Goal: Task Accomplishment & Management: Use online tool/utility

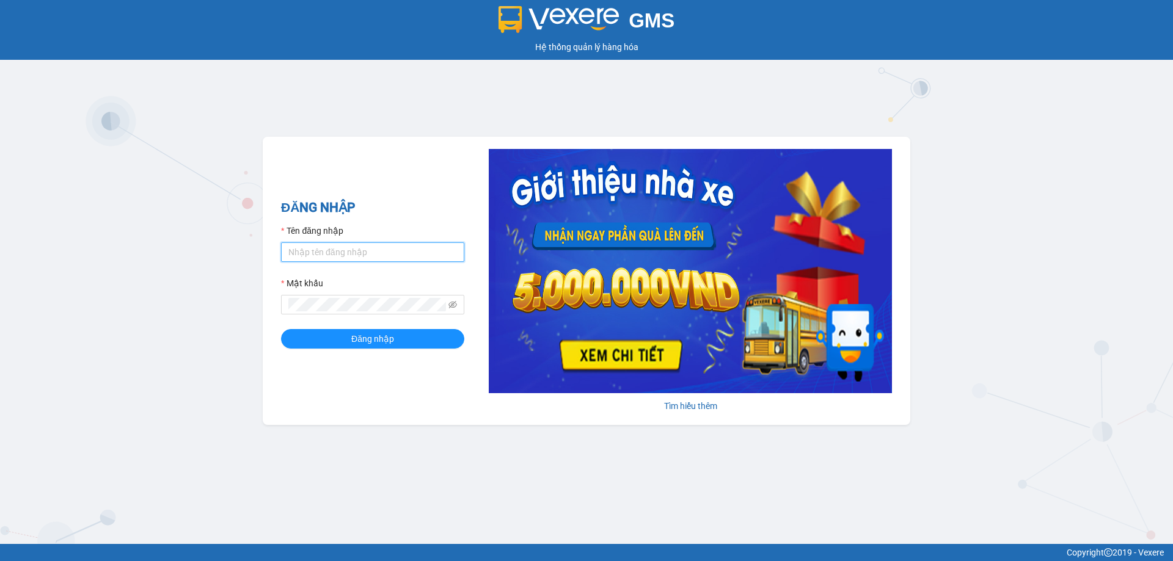
click at [411, 252] on input "Tên đăng nhập" at bounding box center [372, 253] width 183 height 20
type input "dvthong.apq"
click at [281, 329] on button "Đăng nhập" at bounding box center [372, 339] width 183 height 20
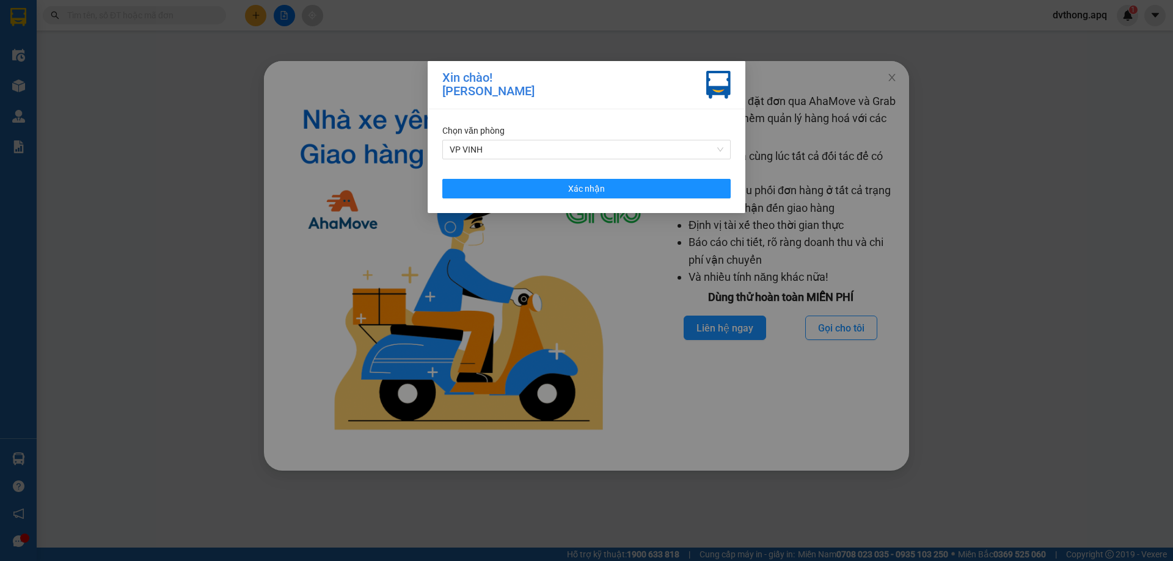
click at [617, 199] on div "Chọn văn phòng VP VINH Xác nhận" at bounding box center [587, 161] width 318 height 104
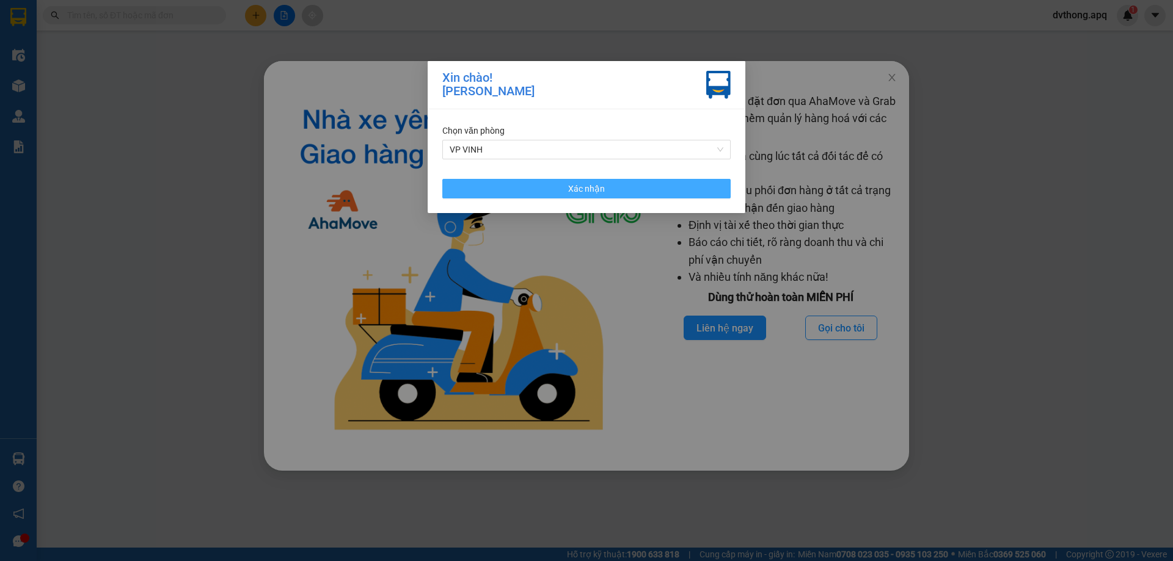
click at [622, 192] on button "Xác nhận" at bounding box center [586, 189] width 288 height 20
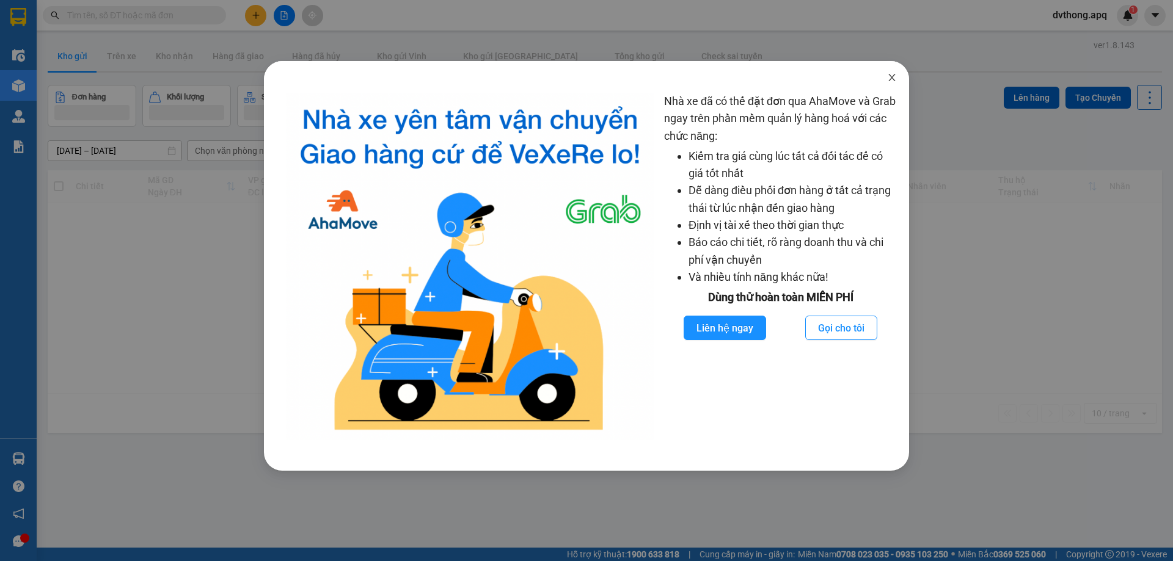
click at [889, 78] on icon "close" at bounding box center [892, 78] width 10 height 10
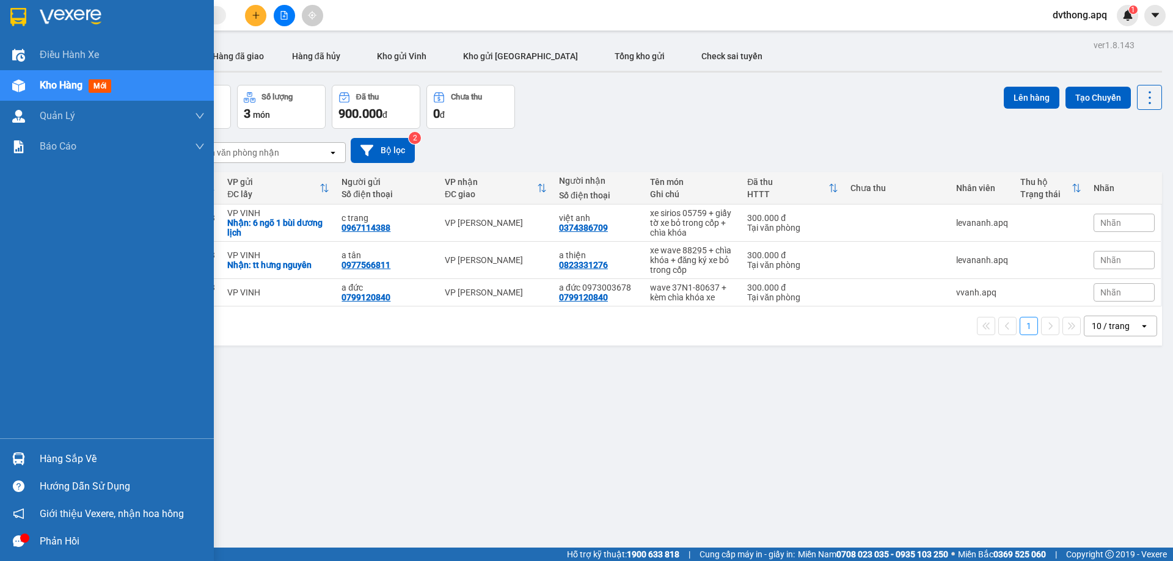
click at [52, 463] on div "Hàng sắp về" at bounding box center [122, 459] width 165 height 18
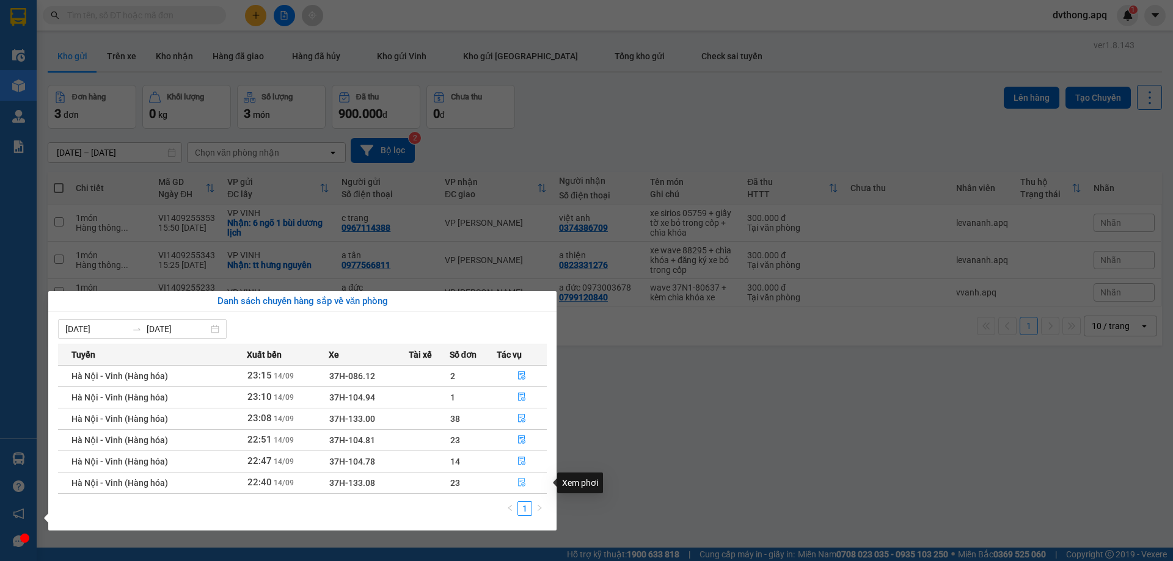
click at [520, 481] on icon "file-done" at bounding box center [521, 482] width 9 height 9
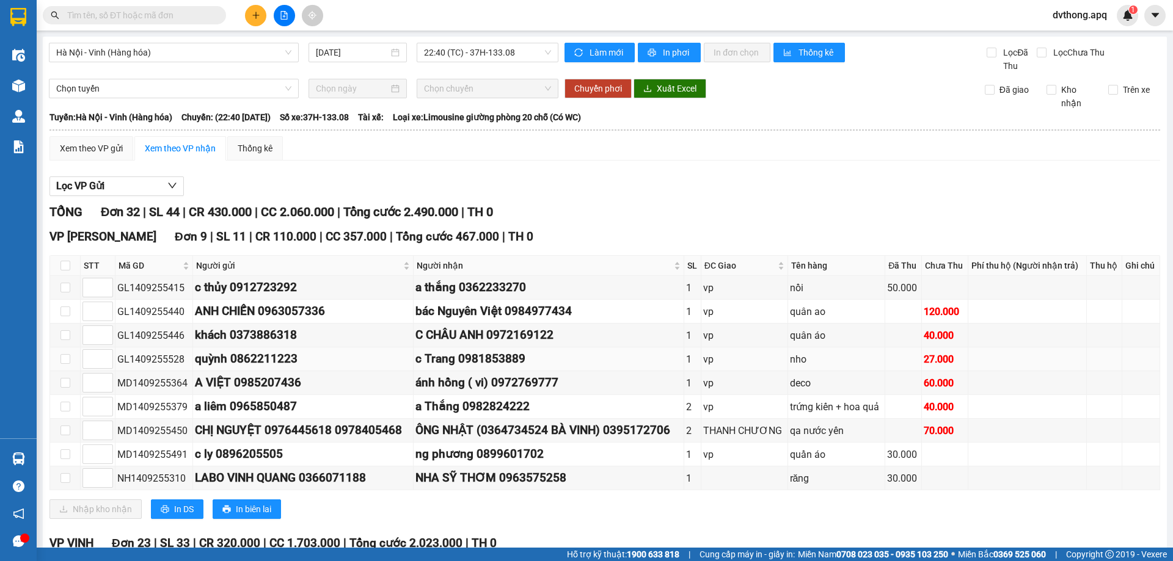
scroll to position [244, 0]
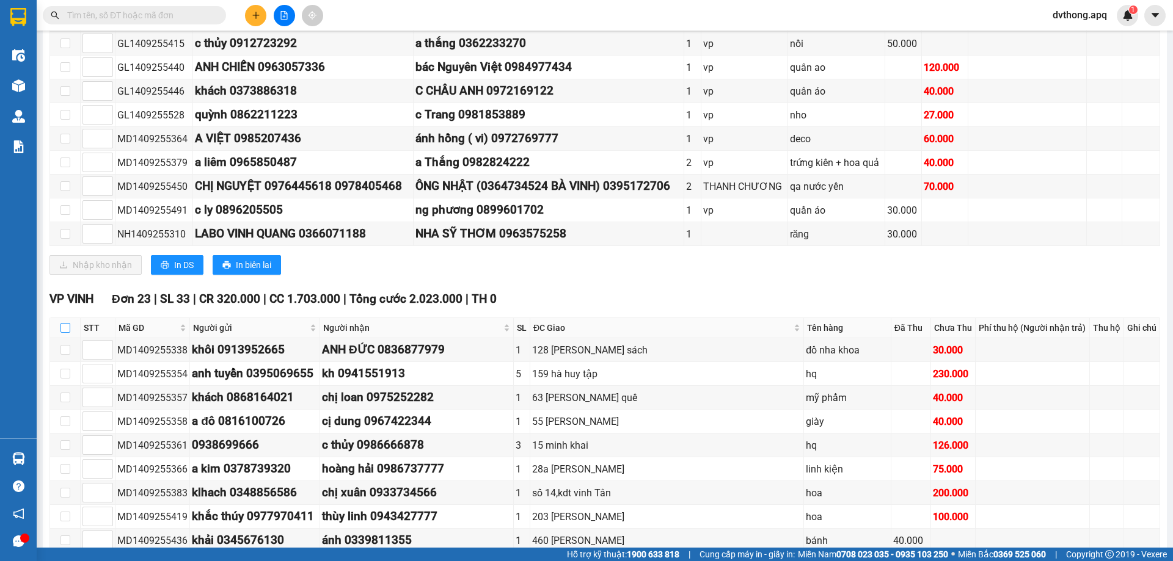
click at [62, 329] on input "checkbox" at bounding box center [65, 328] width 10 height 10
checkbox input "true"
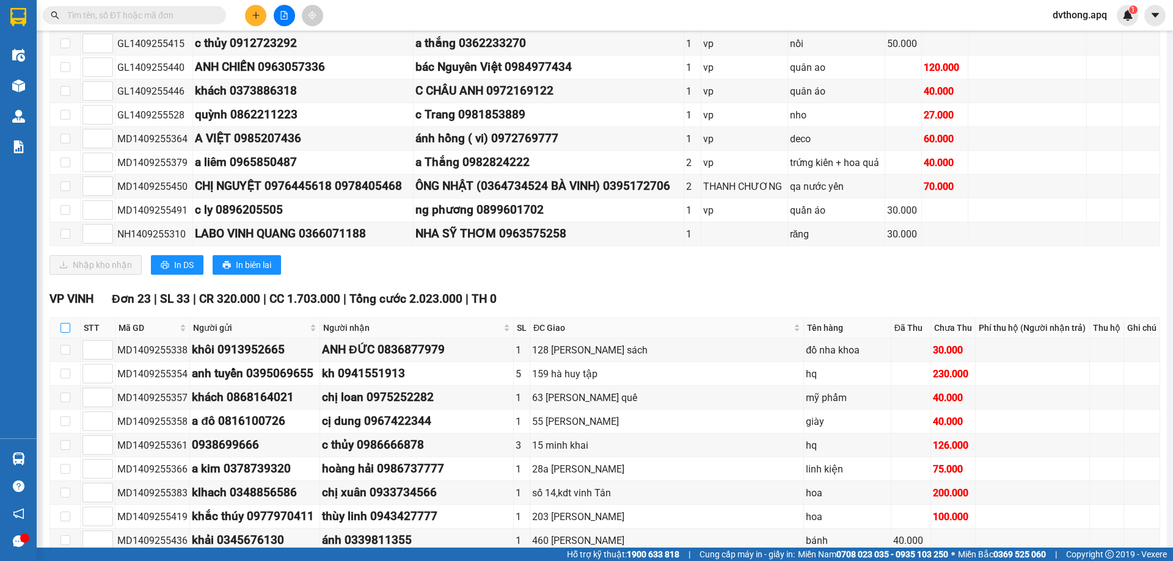
checkbox input "true"
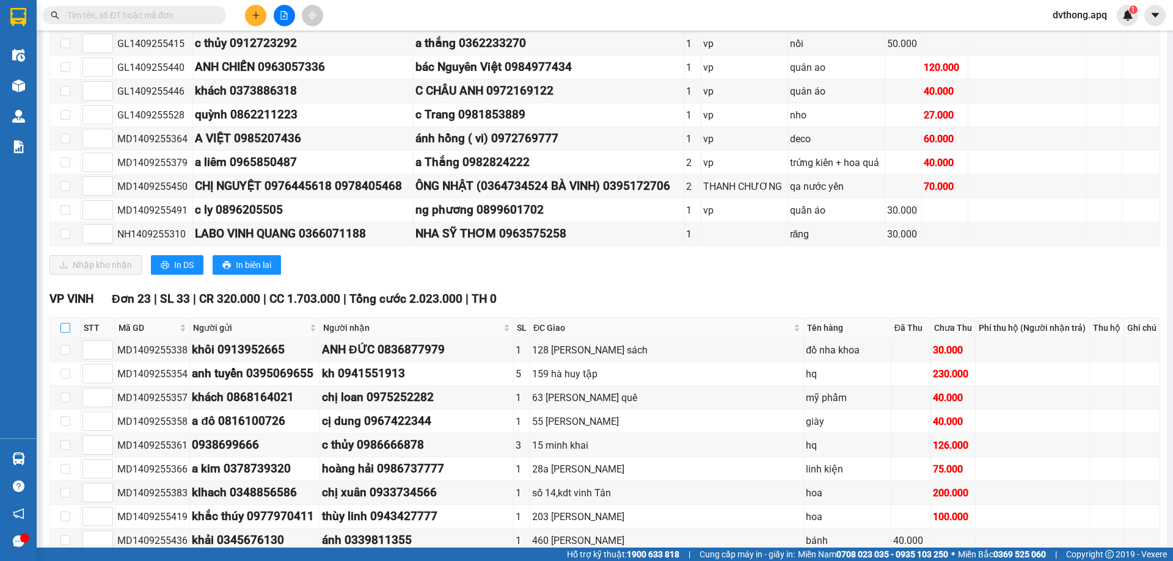
checkbox input "true"
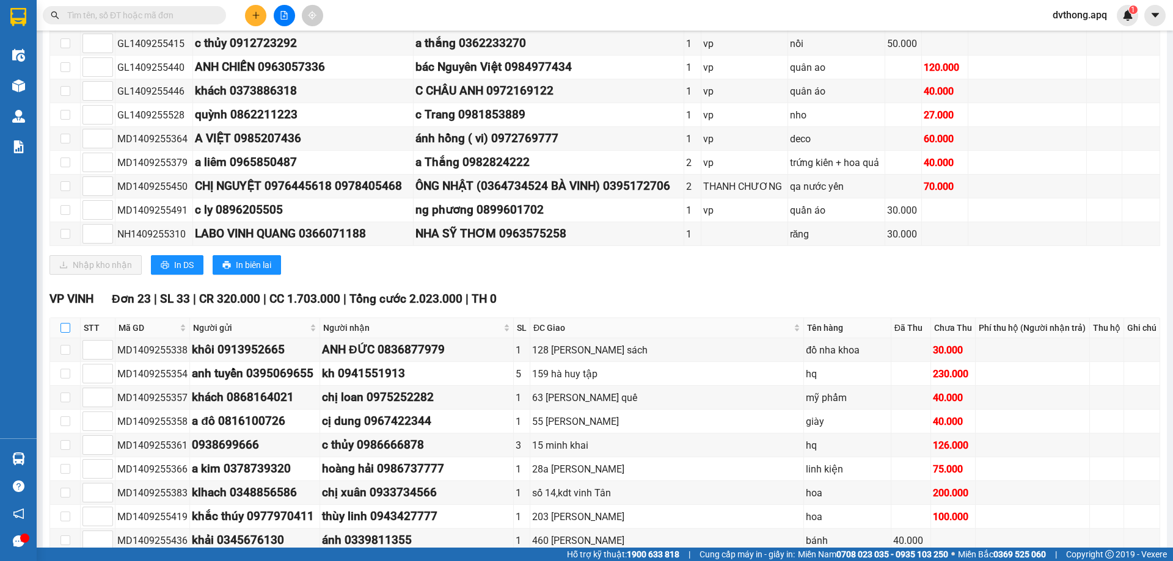
checkbox input "true"
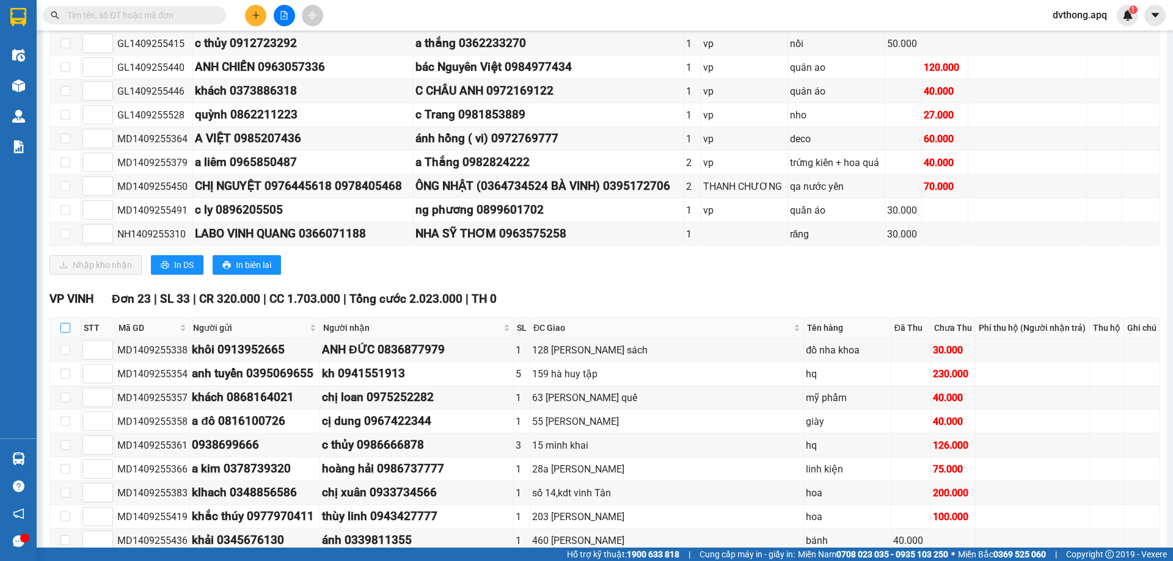
checkbox input "true"
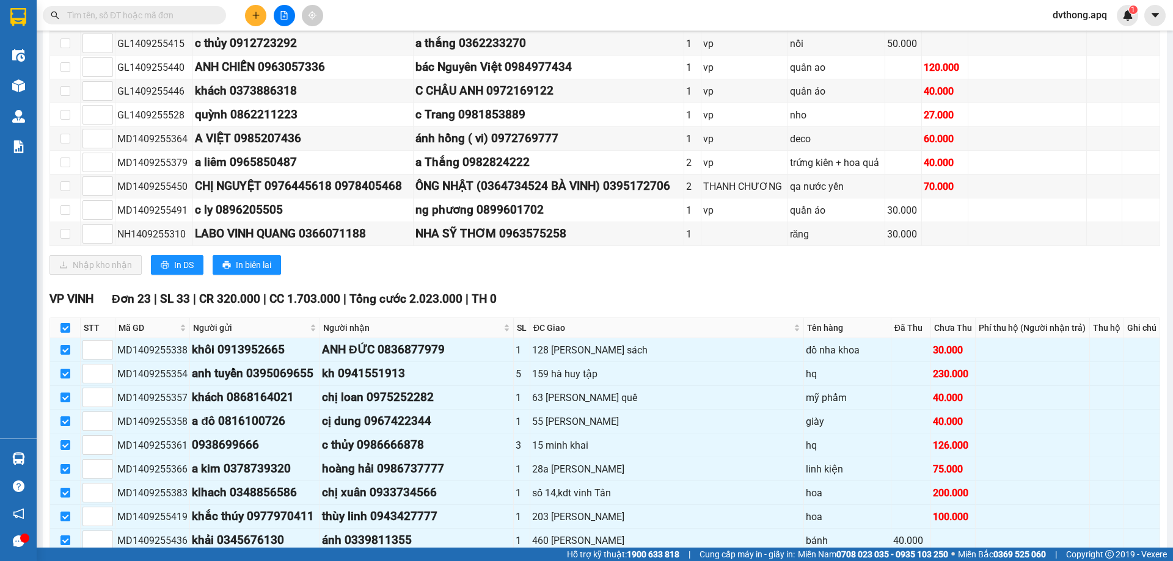
scroll to position [646, 0]
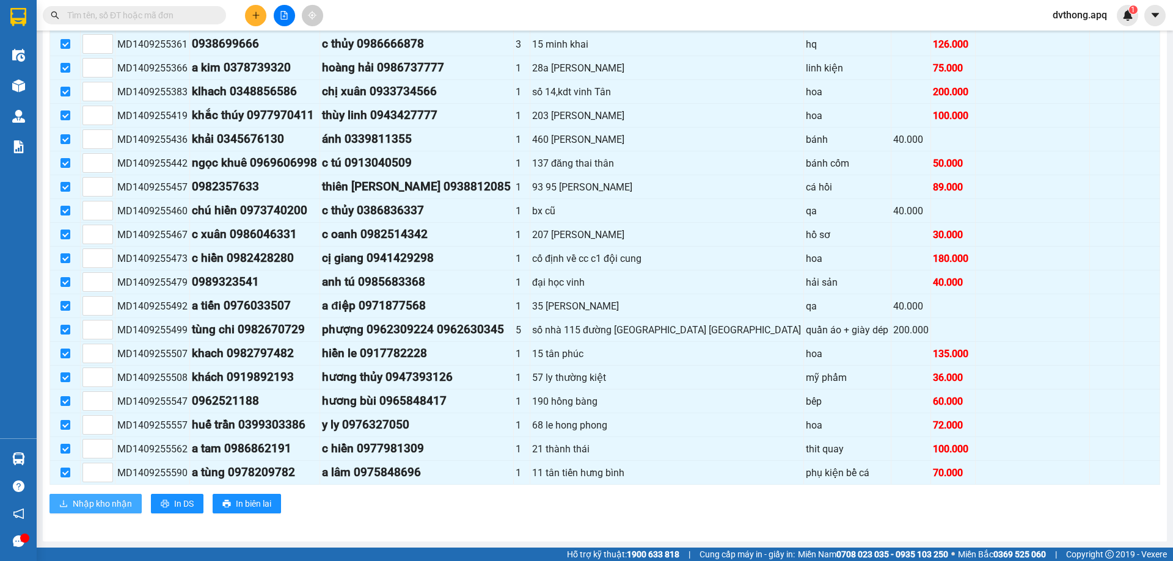
click at [86, 502] on span "Nhập kho nhận" at bounding box center [102, 503] width 59 height 13
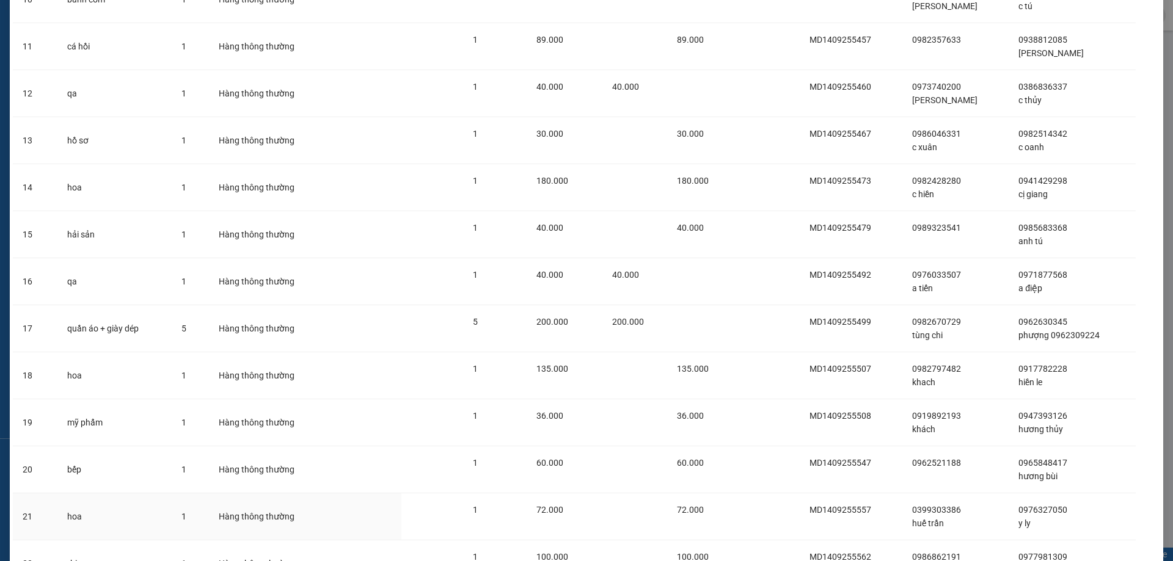
scroll to position [712, 0]
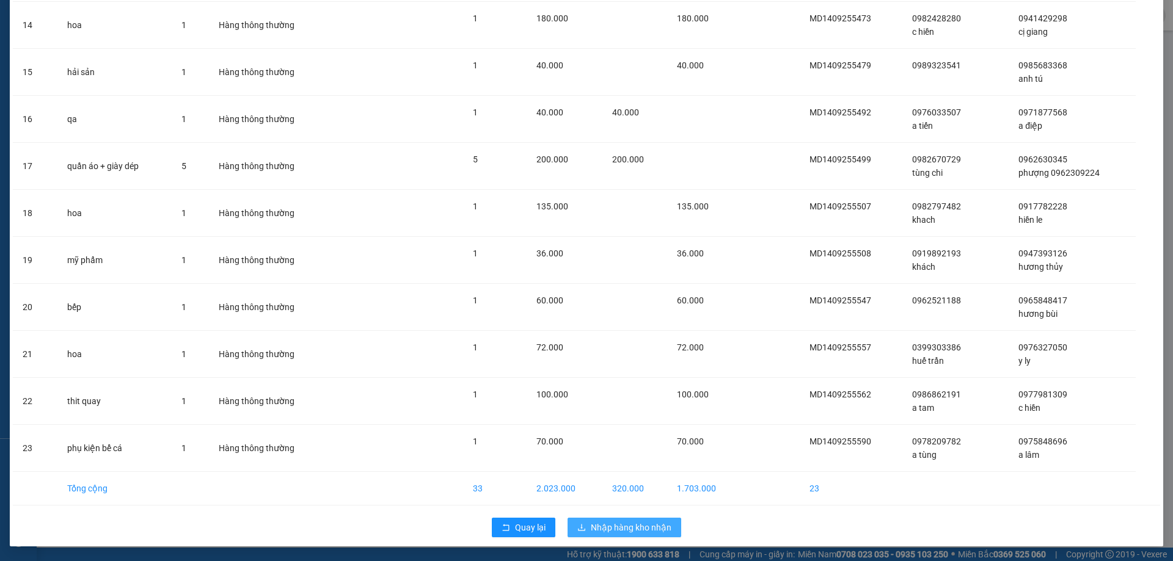
click at [629, 526] on span "Nhập hàng kho nhận" at bounding box center [631, 527] width 81 height 13
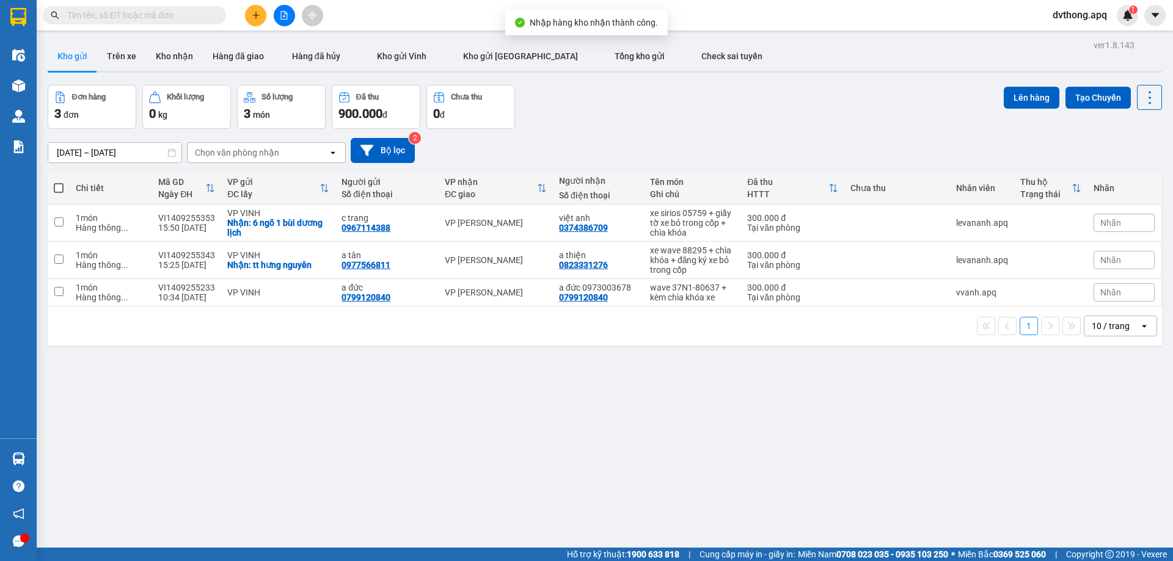
click at [62, 458] on div "ver 1.8.143 Kho gửi Trên xe Kho nhận Hàng đã giao Hàng đã hủy Kho gửi Vinh Kho …" at bounding box center [605, 317] width 1124 height 561
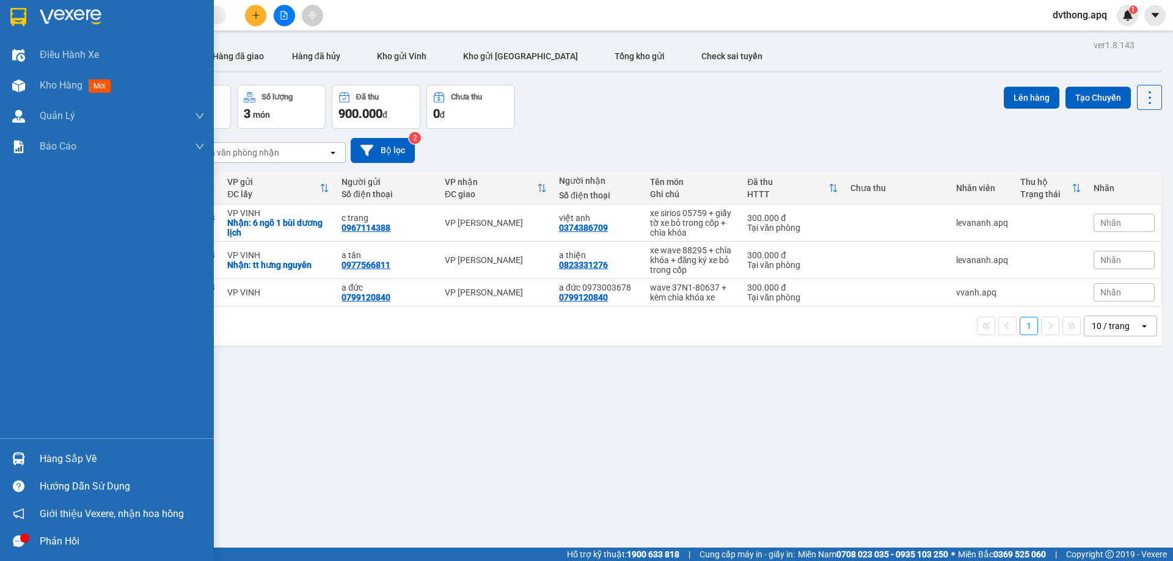
click at [27, 462] on div at bounding box center [18, 458] width 21 height 21
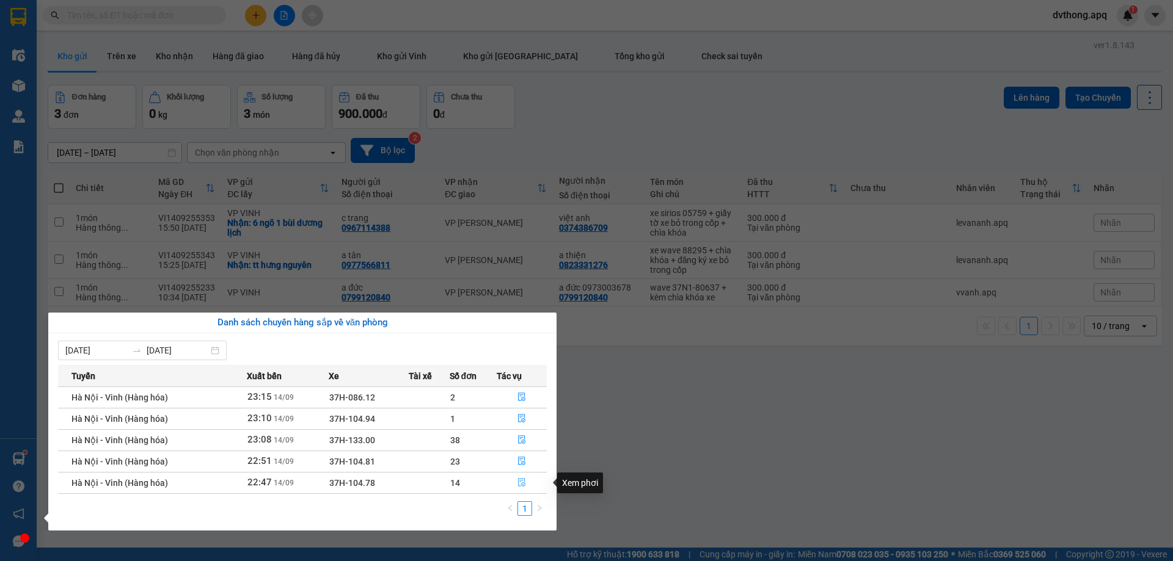
click at [520, 482] on icon "file-done" at bounding box center [521, 483] width 7 height 9
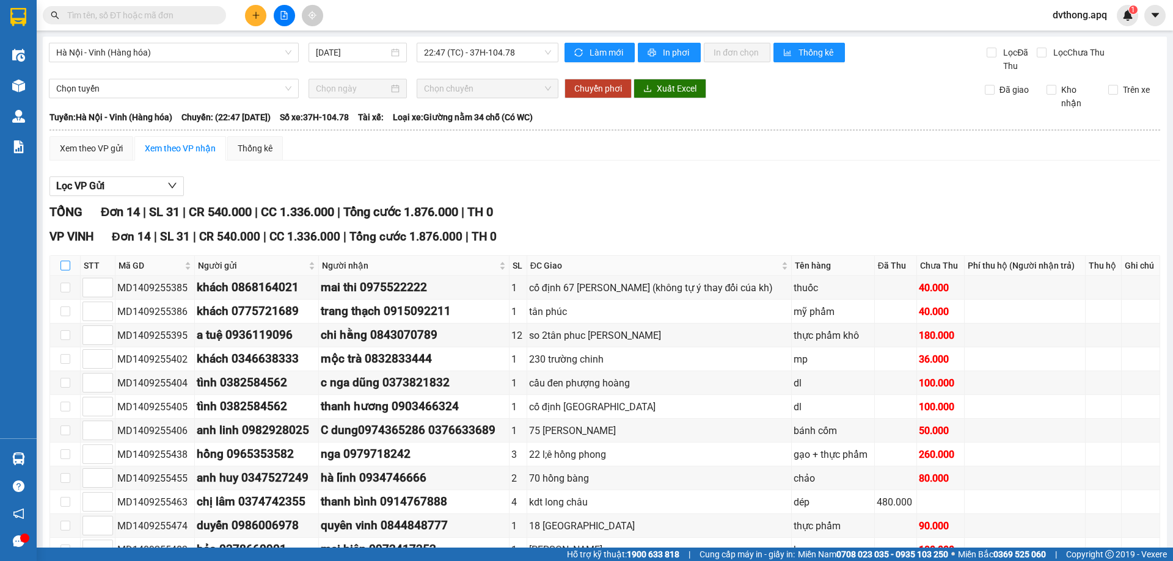
click at [66, 264] on input "checkbox" at bounding box center [65, 266] width 10 height 10
checkbox input "true"
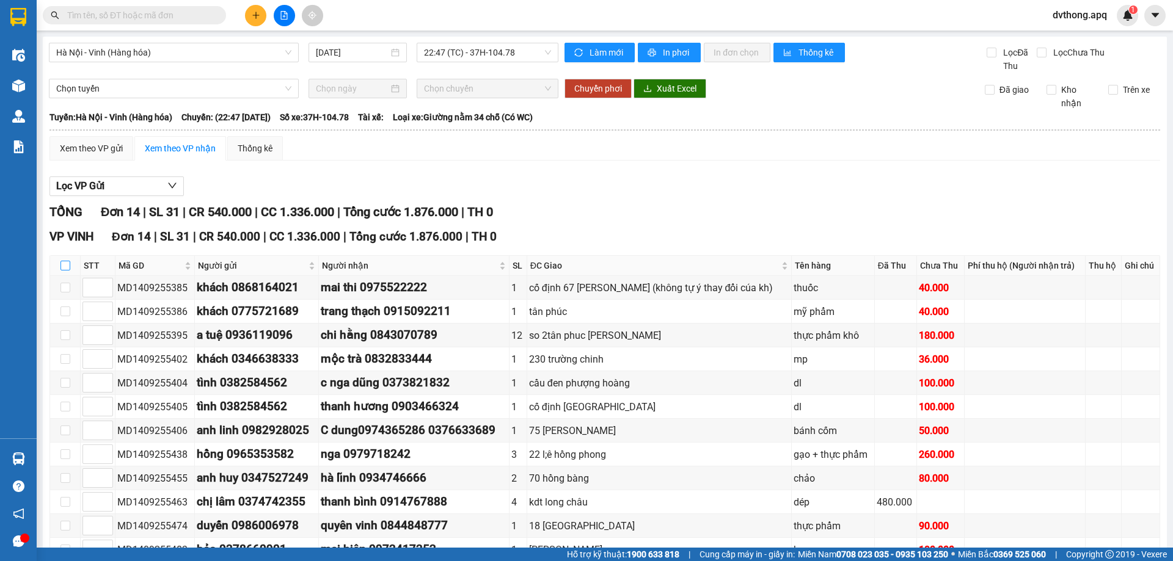
checkbox input "true"
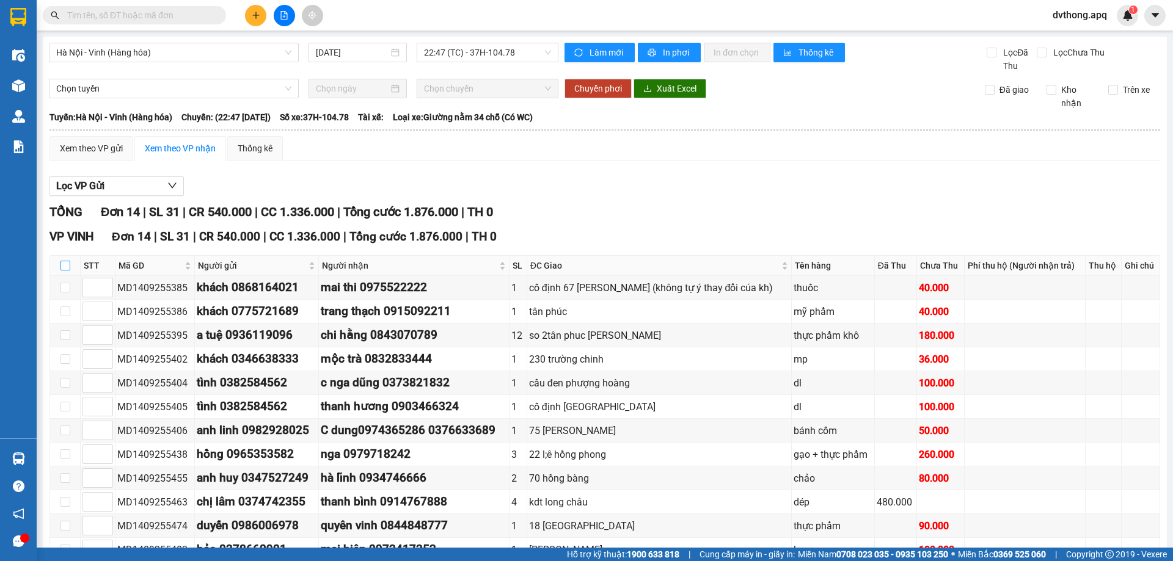
checkbox input "true"
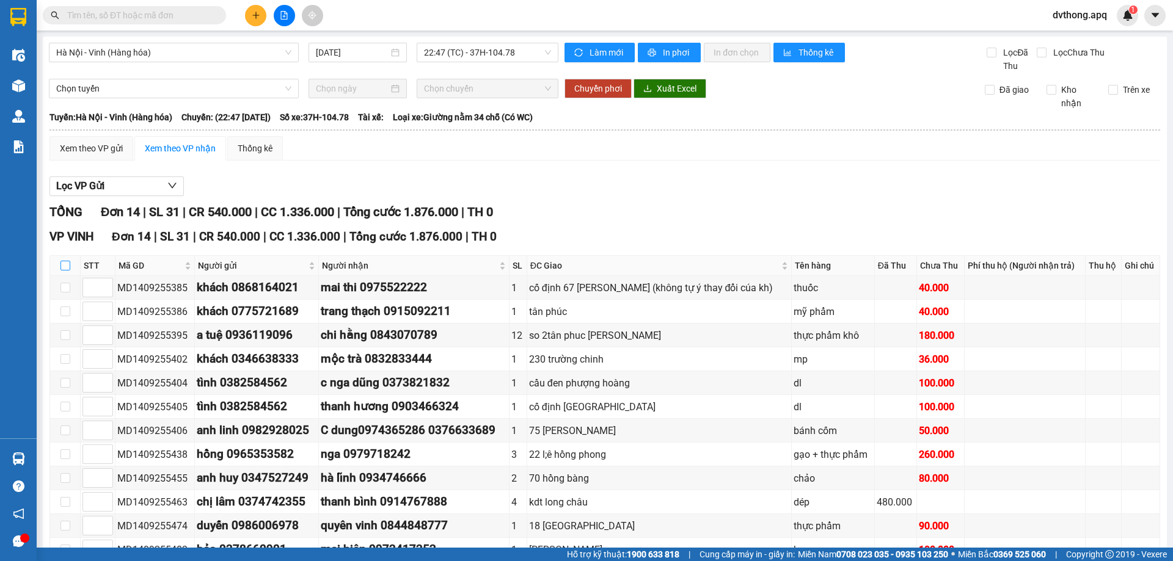
checkbox input "true"
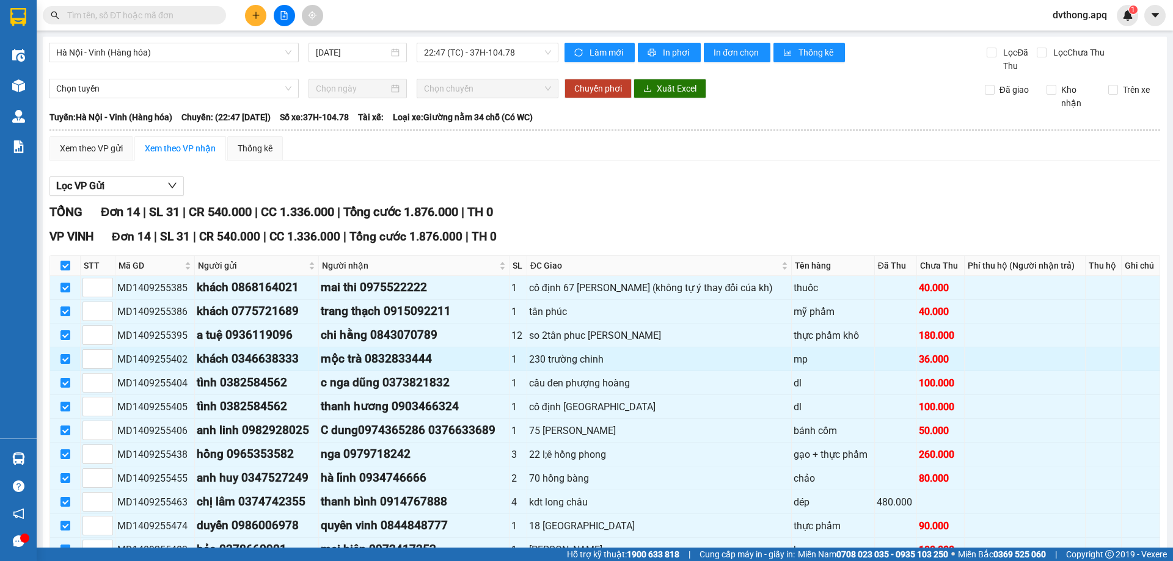
scroll to position [125, 0]
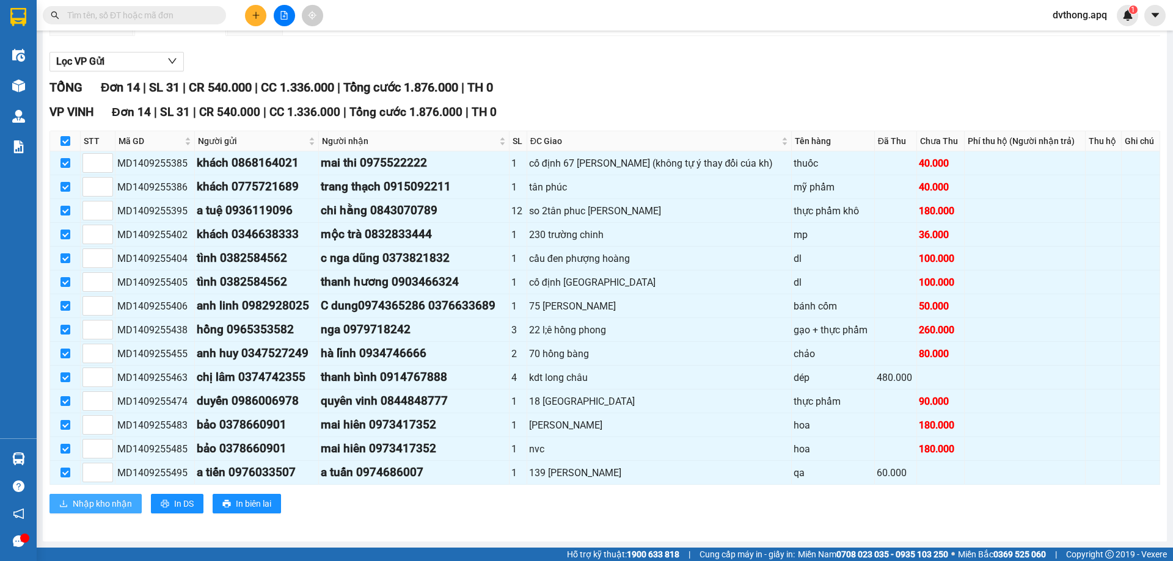
click at [90, 503] on span "Nhập kho nhận" at bounding box center [102, 503] width 59 height 13
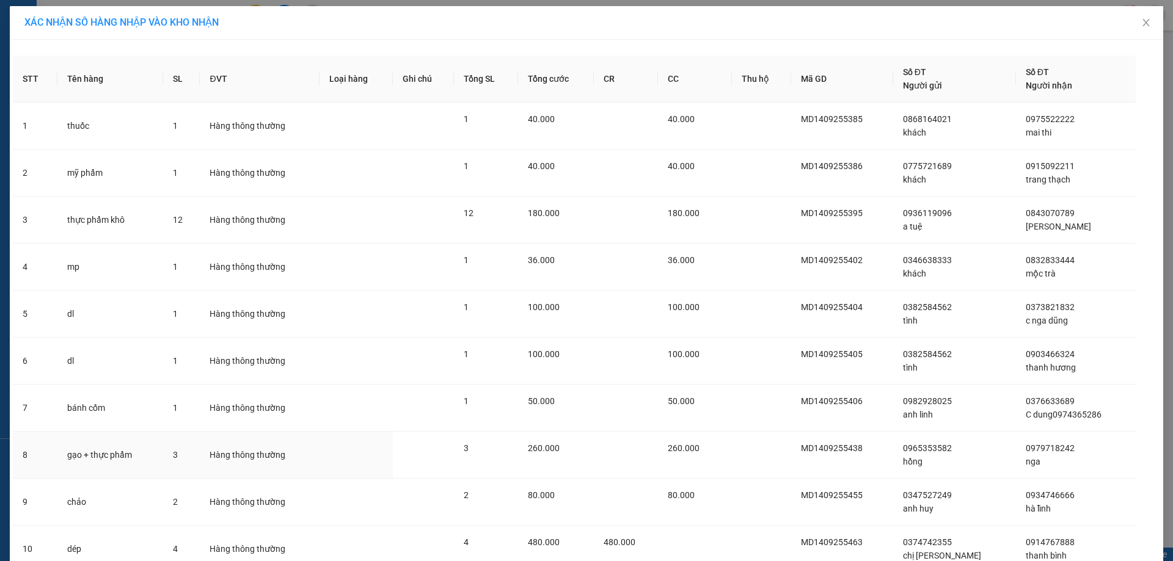
scroll to position [289, 0]
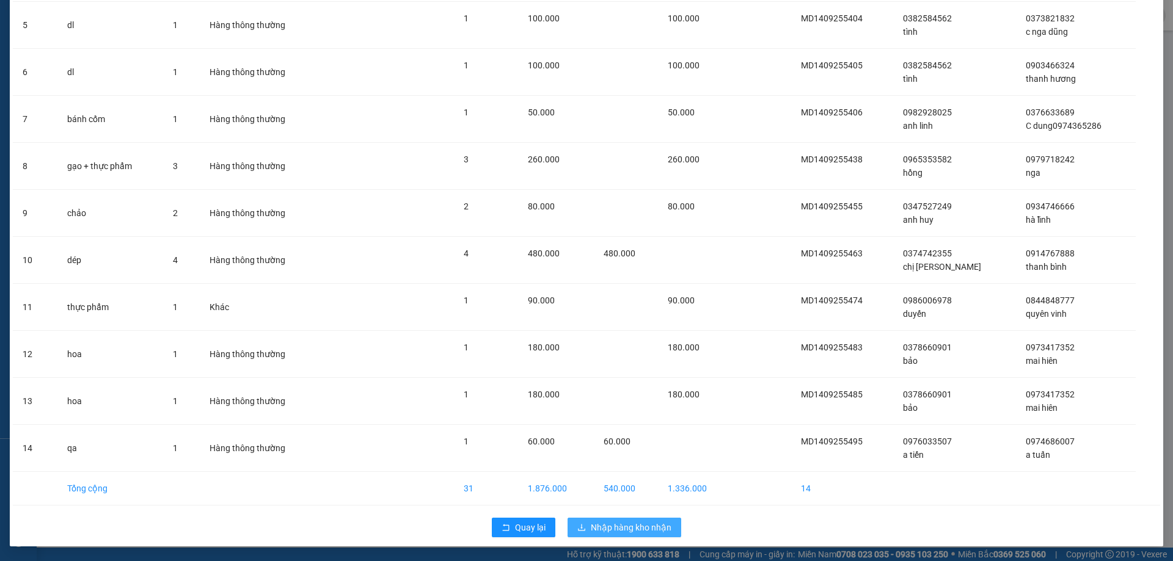
click at [638, 532] on span "Nhập hàng kho nhận" at bounding box center [631, 527] width 81 height 13
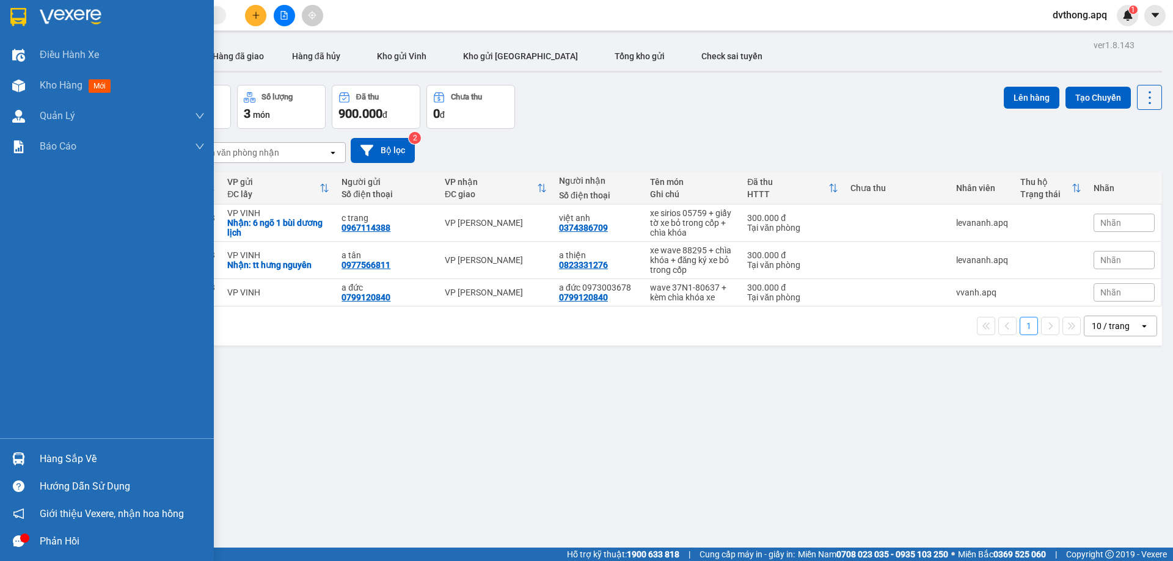
click at [14, 464] on img at bounding box center [18, 459] width 13 height 13
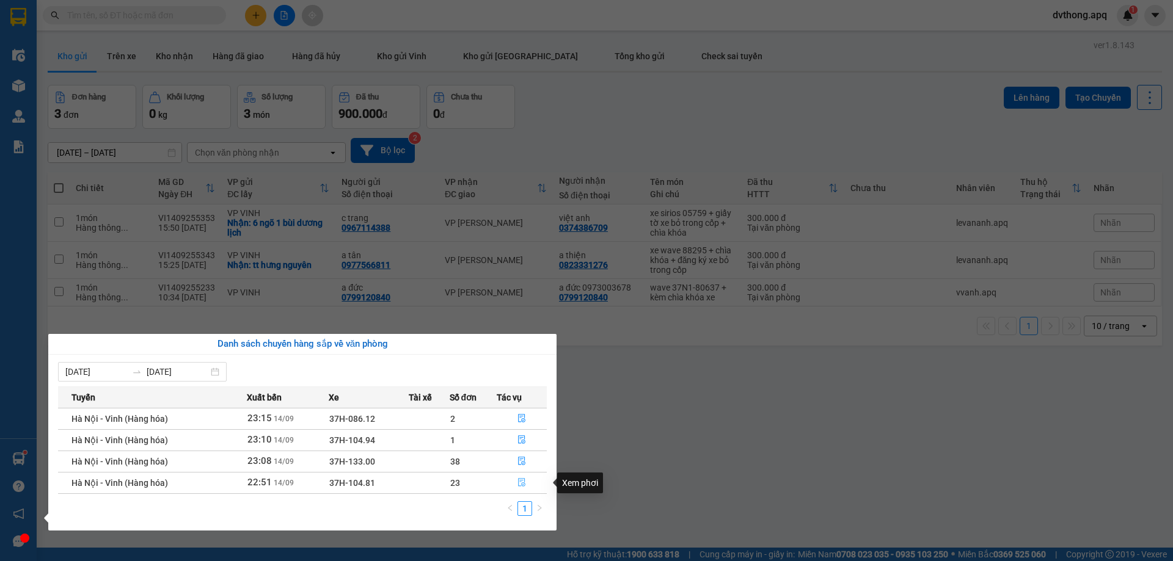
click at [520, 484] on icon "file-done" at bounding box center [521, 482] width 9 height 9
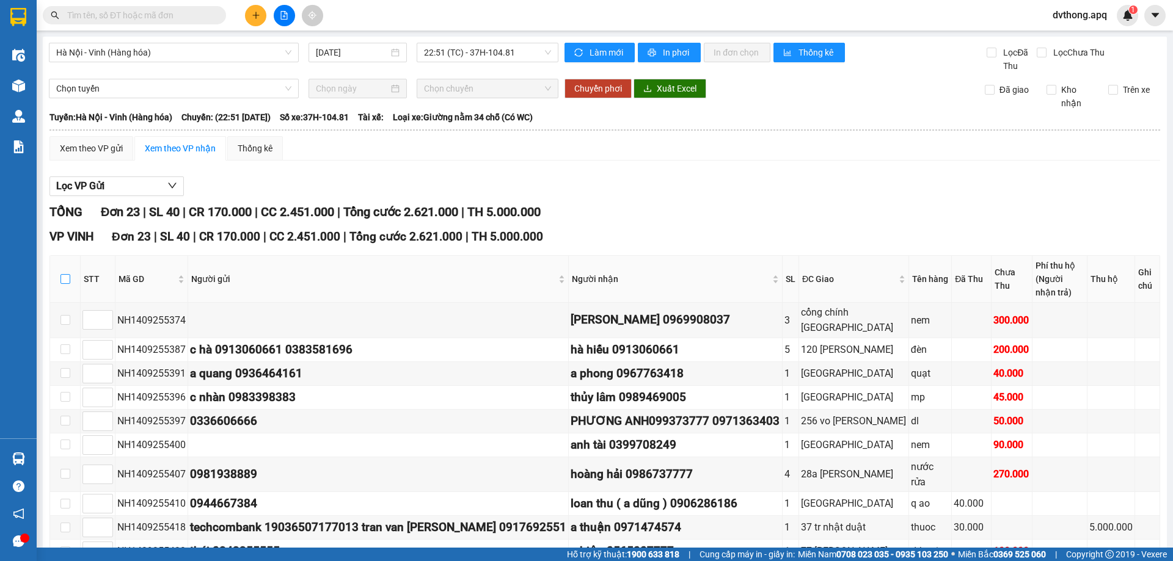
click at [66, 274] on input "checkbox" at bounding box center [65, 279] width 10 height 10
checkbox input "true"
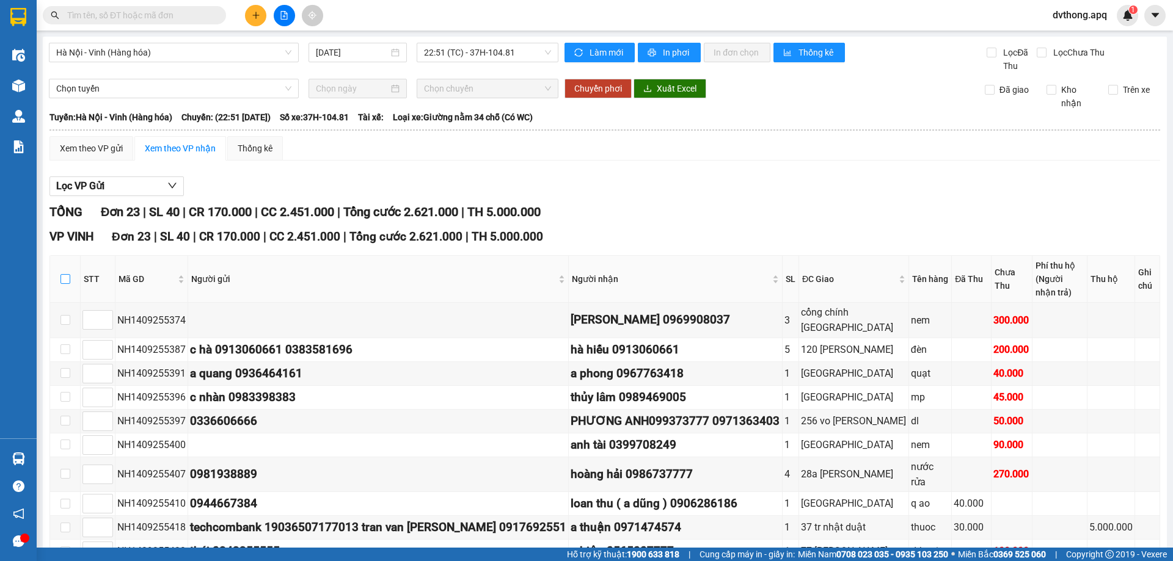
checkbox input "true"
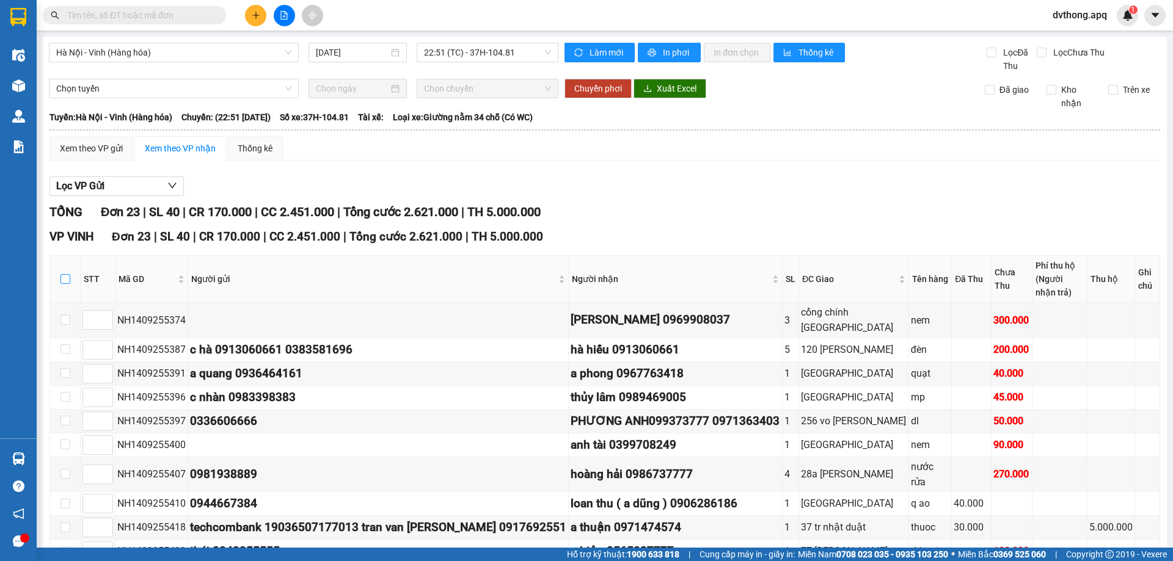
checkbox input "true"
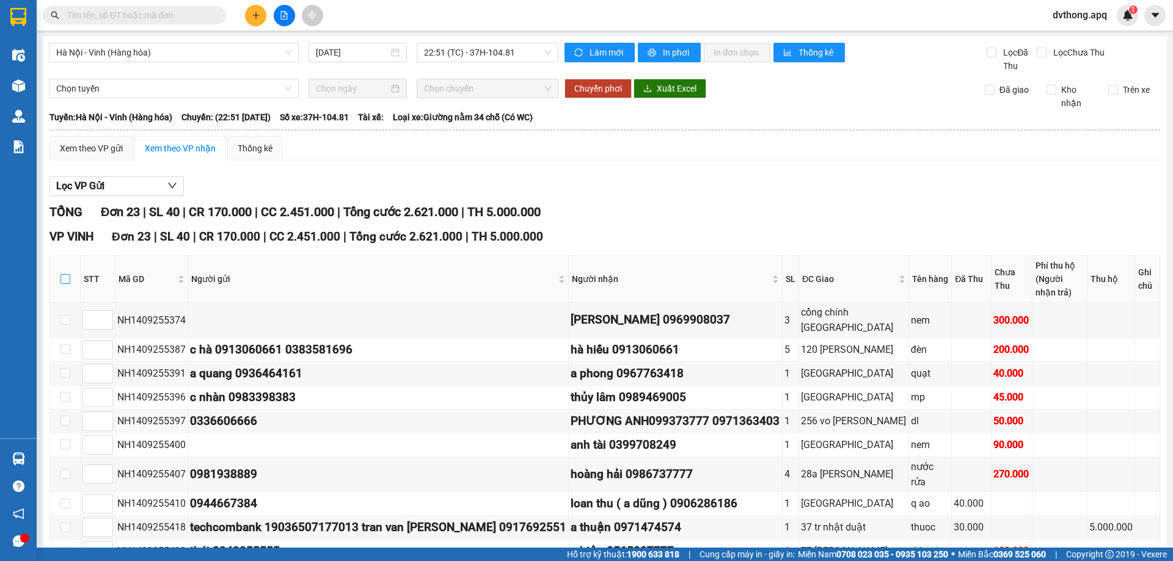
checkbox input "true"
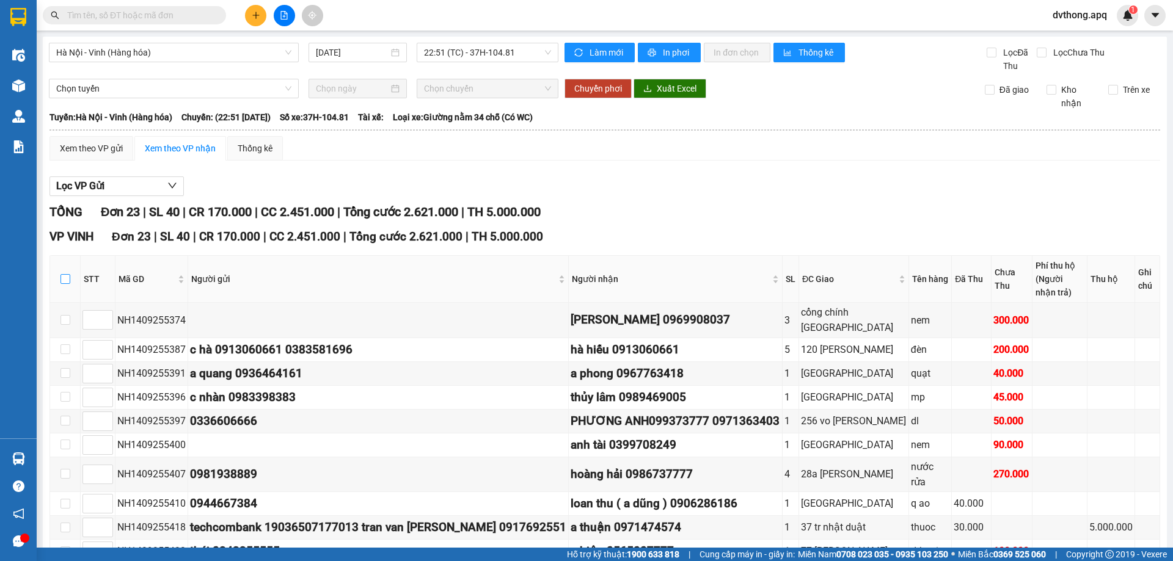
checkbox input "true"
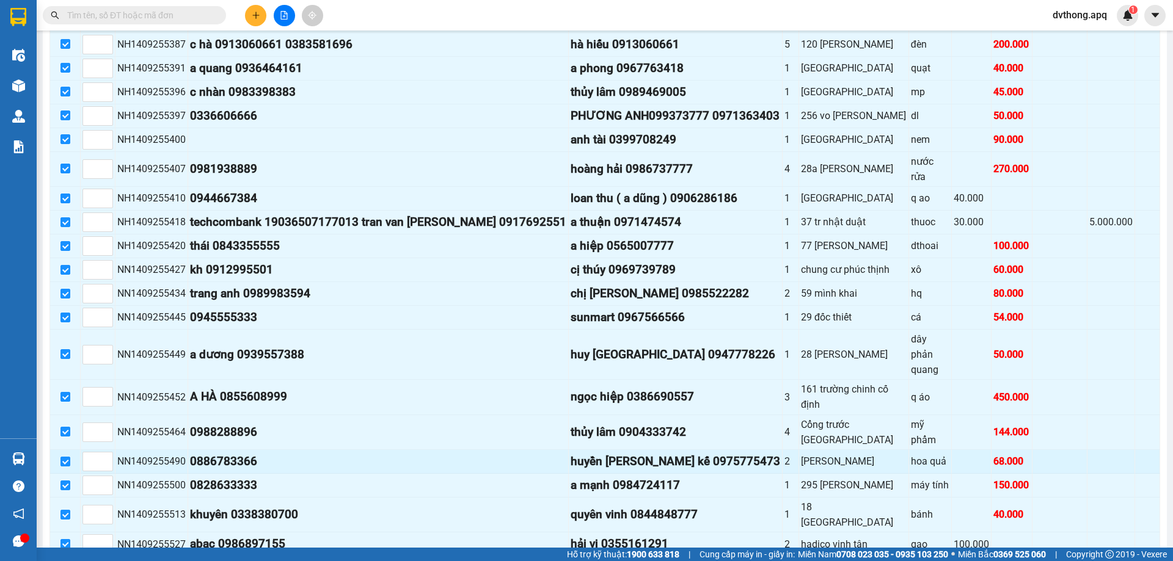
scroll to position [386, 0]
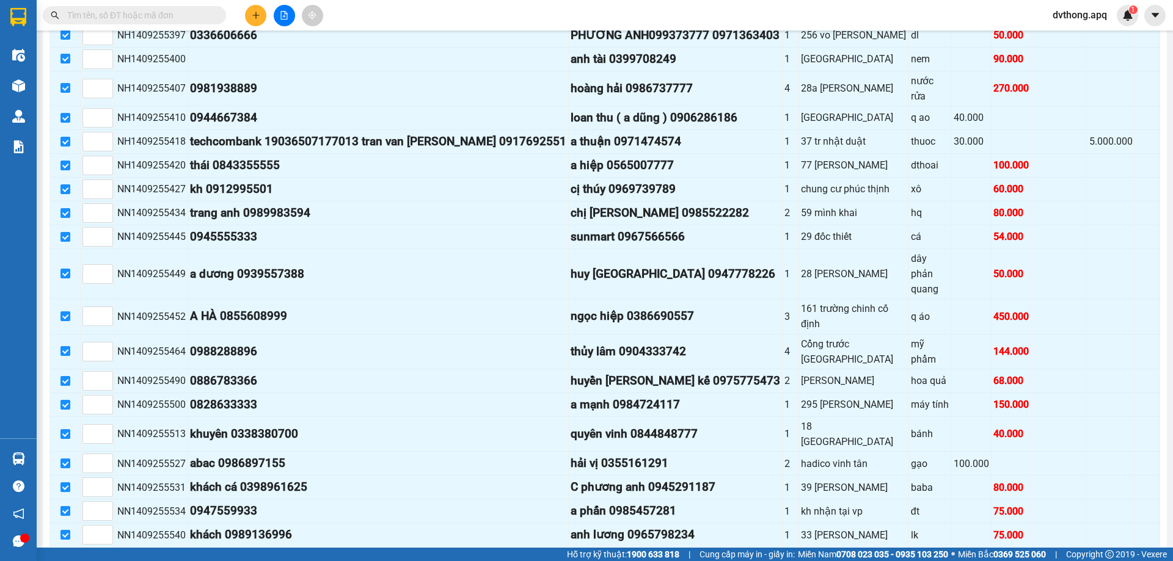
click at [81, 560] on span "Nhập kho nhận" at bounding box center [102, 566] width 59 height 13
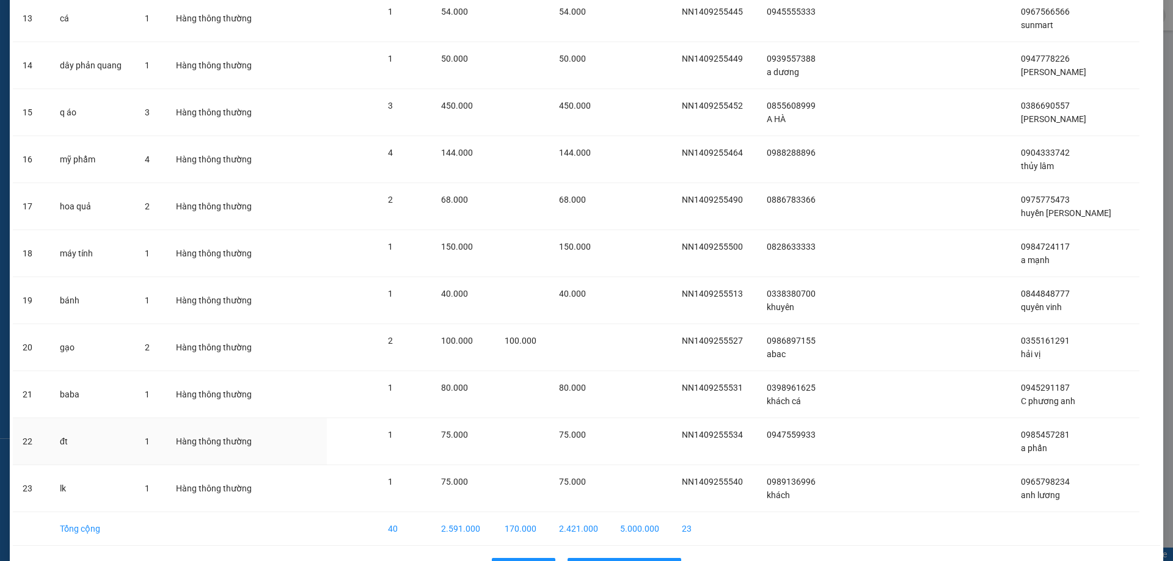
scroll to position [712, 0]
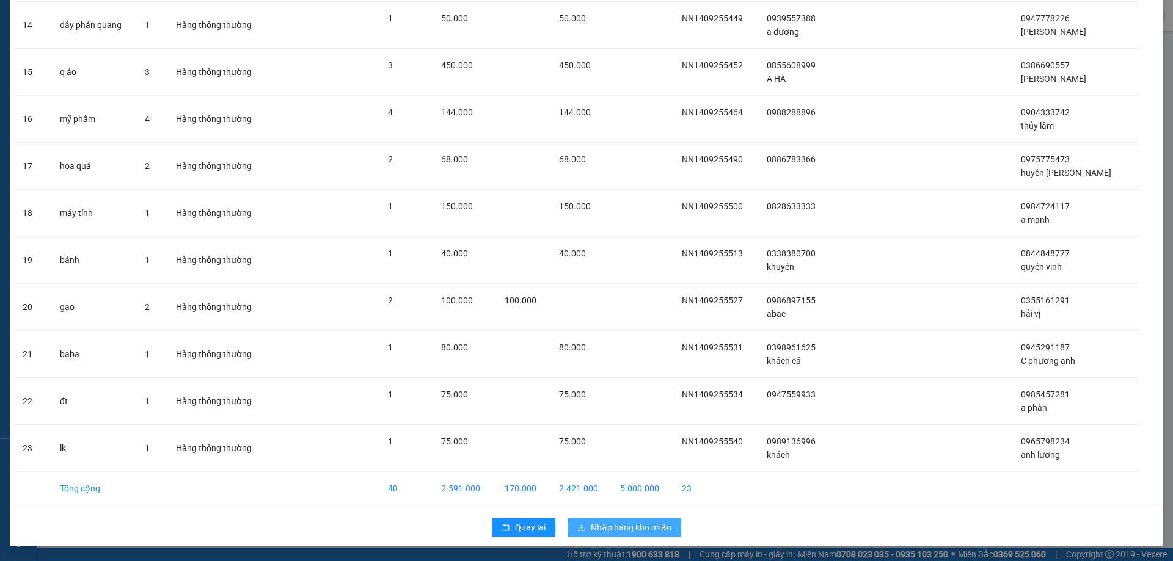
click at [623, 532] on span "Nhập hàng kho nhận" at bounding box center [631, 527] width 81 height 13
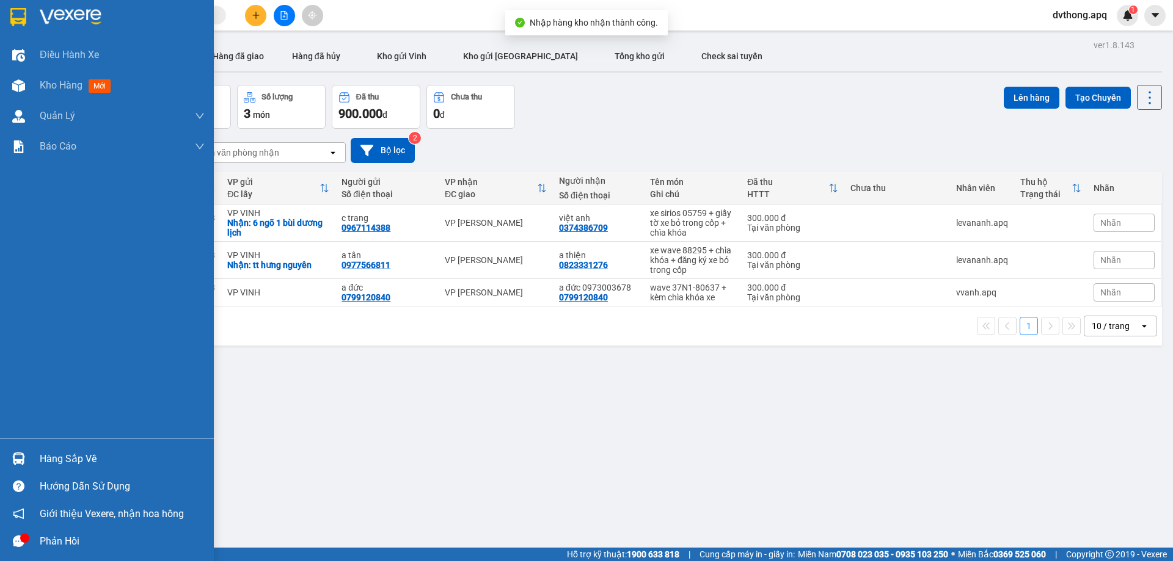
click at [64, 461] on div "Hàng sắp về" at bounding box center [122, 459] width 165 height 18
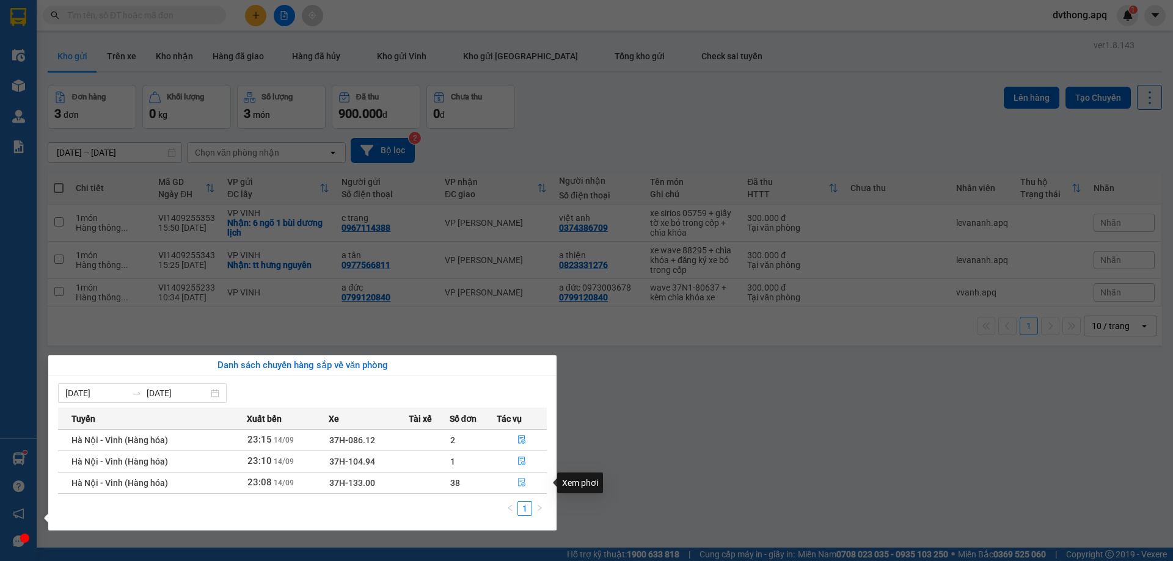
click at [525, 483] on icon "file-done" at bounding box center [521, 483] width 7 height 9
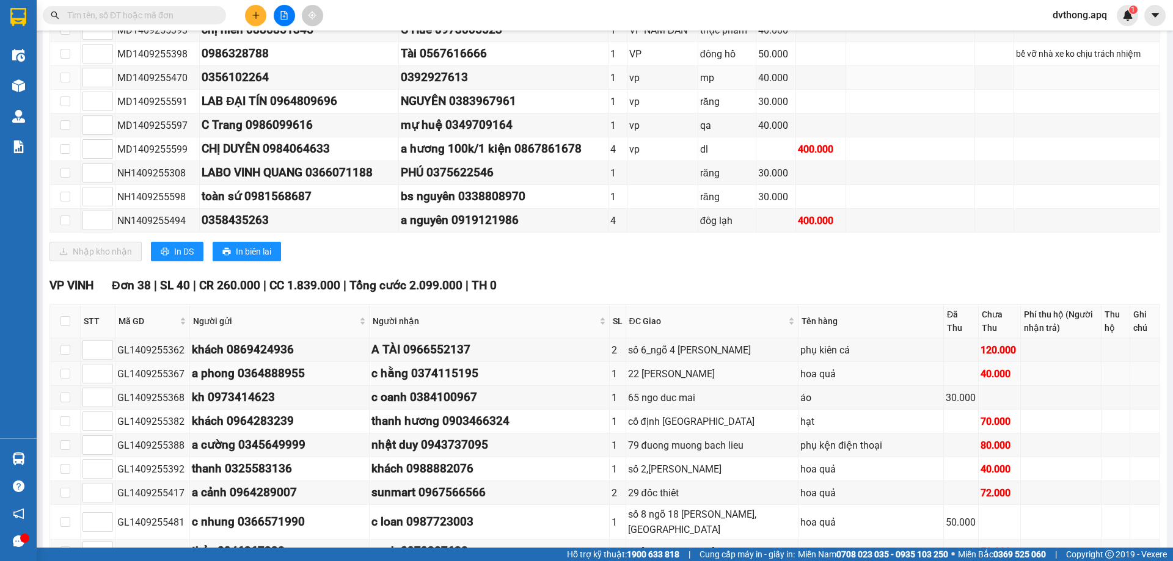
scroll to position [367, 0]
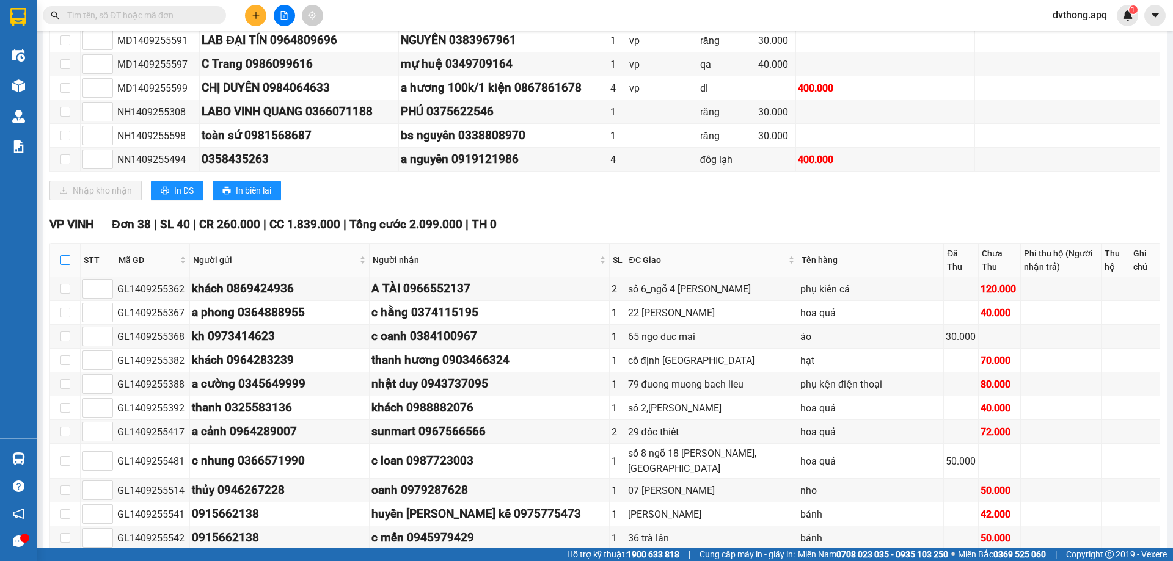
click at [66, 264] on input "checkbox" at bounding box center [65, 260] width 10 height 10
checkbox input "true"
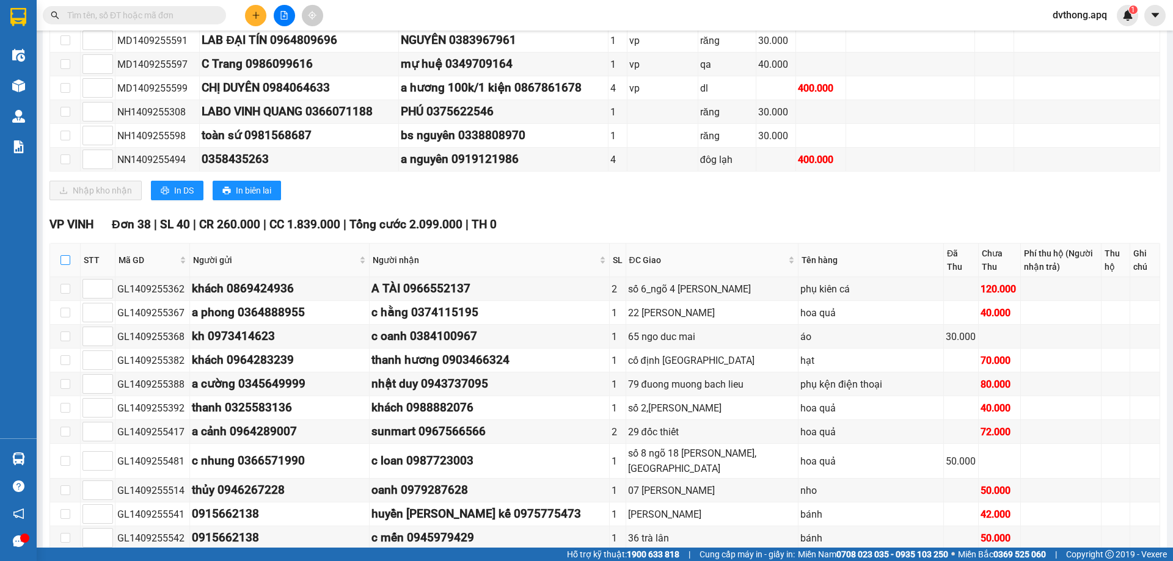
checkbox input "true"
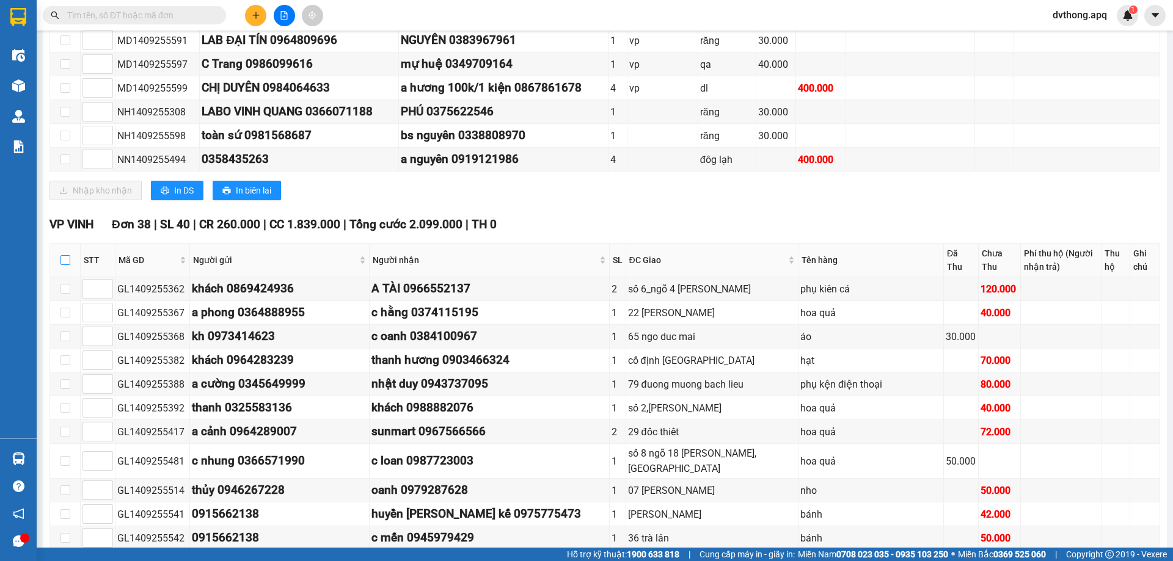
checkbox input "true"
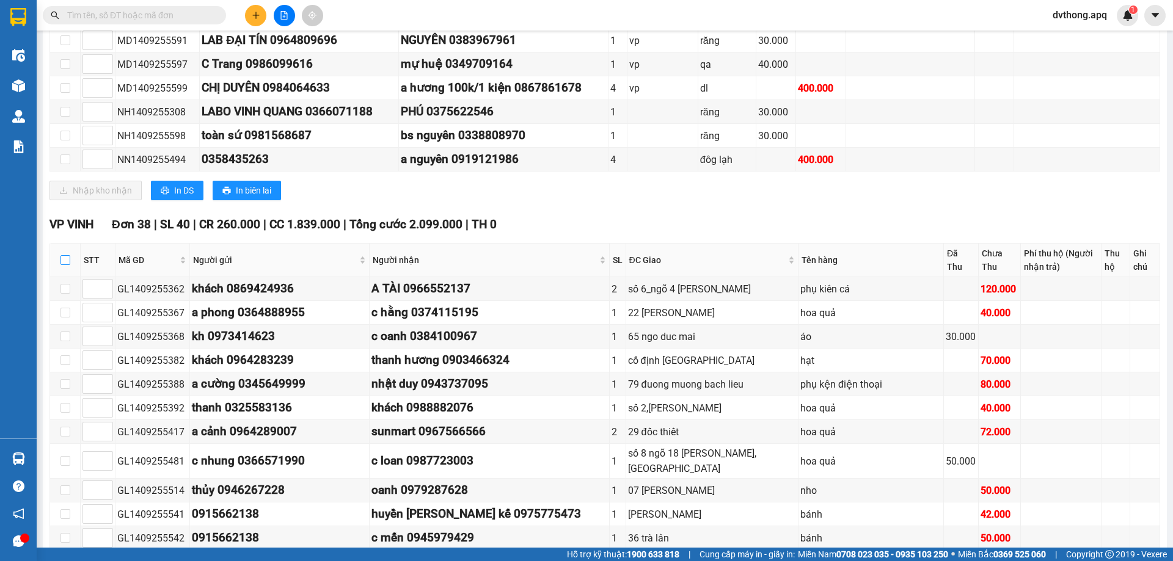
checkbox input "true"
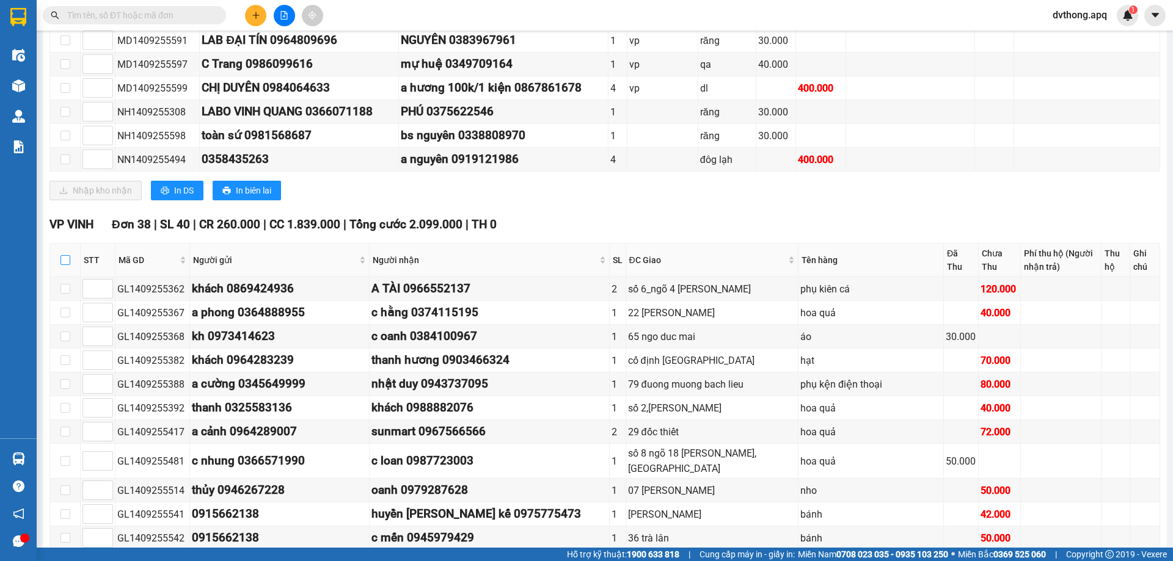
checkbox input "true"
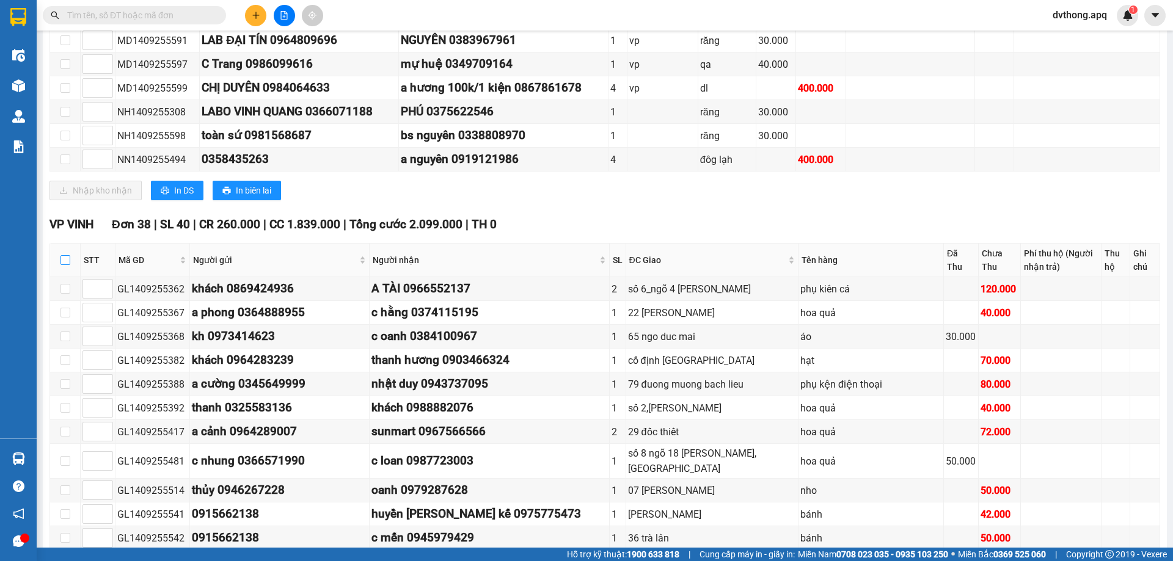
checkbox input "true"
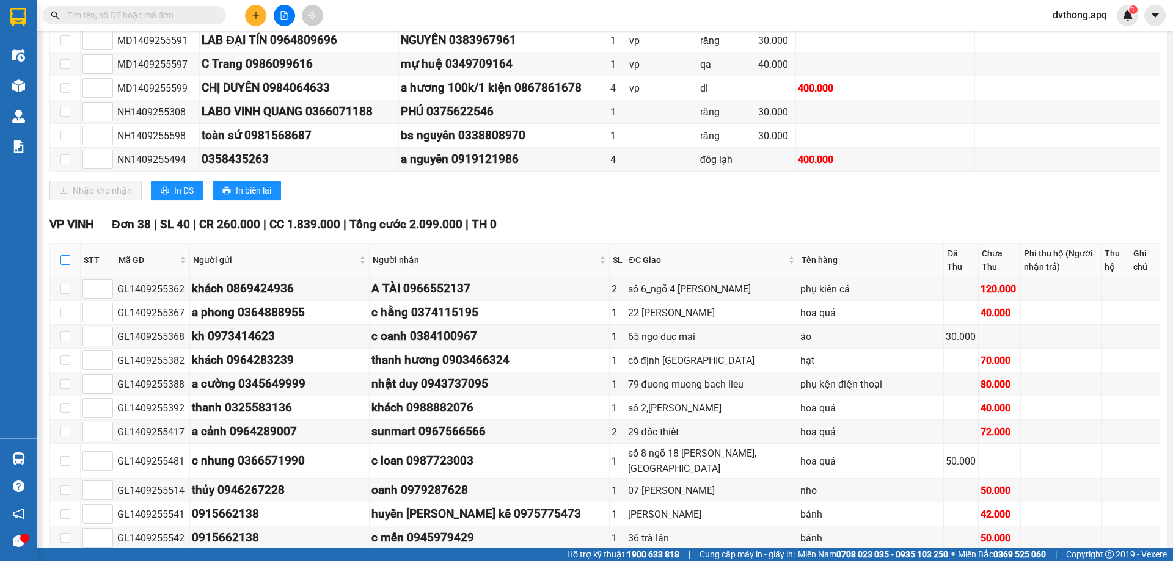
checkbox input "true"
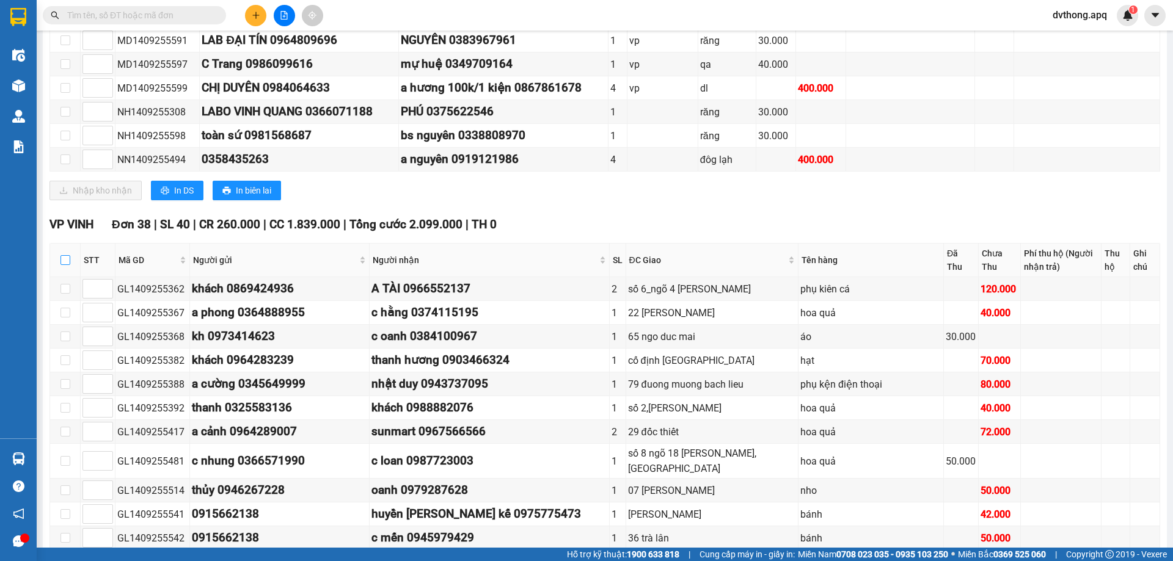
checkbox input "true"
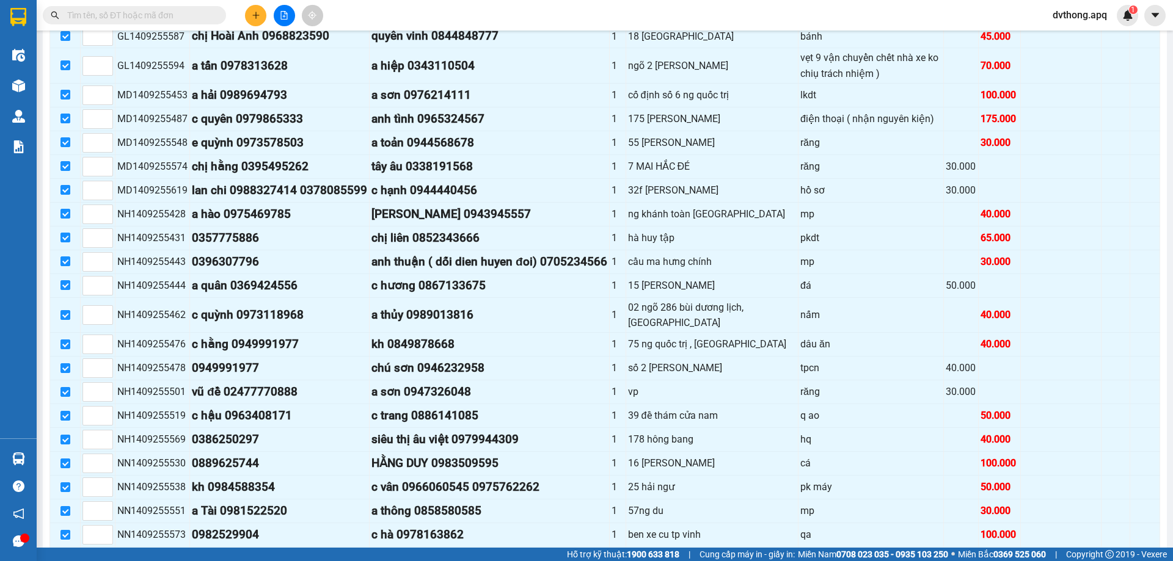
scroll to position [1098, 0]
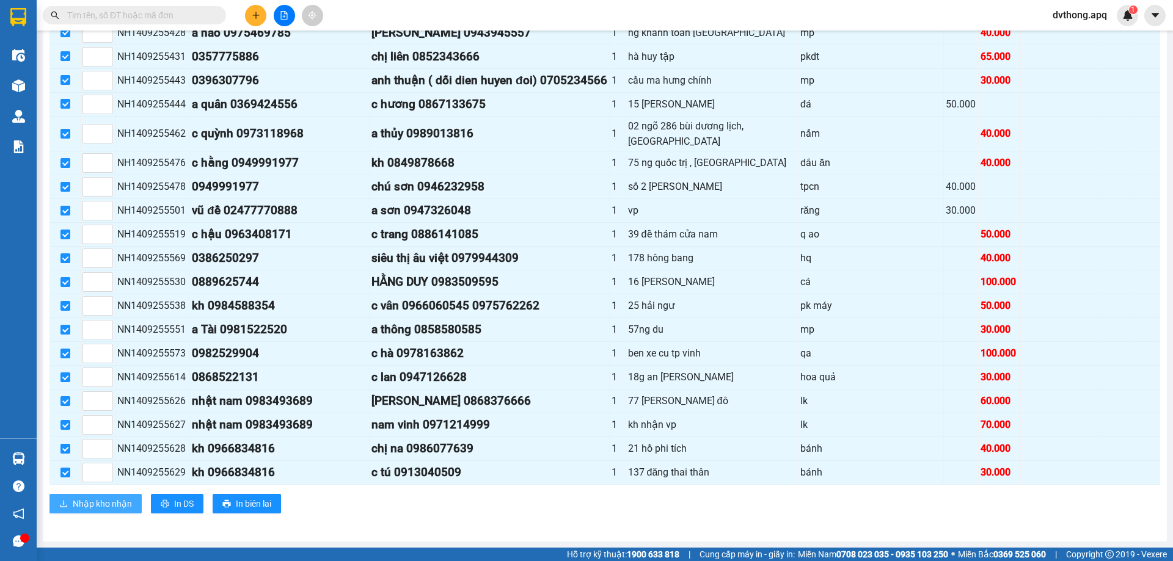
click at [111, 507] on span "Nhập kho nhận" at bounding box center [102, 503] width 59 height 13
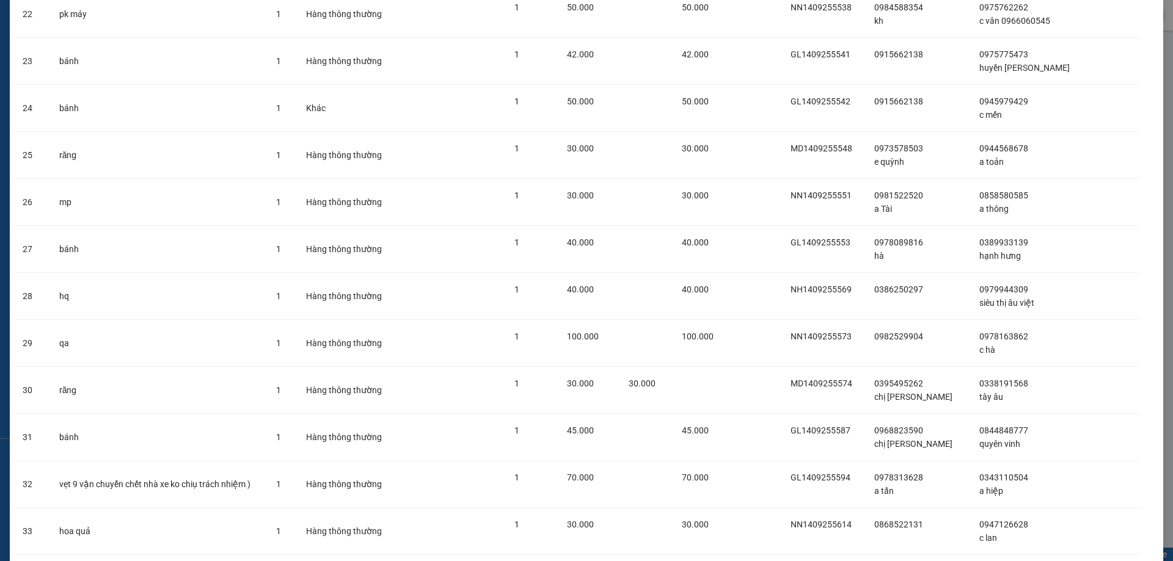
scroll to position [1418, 0]
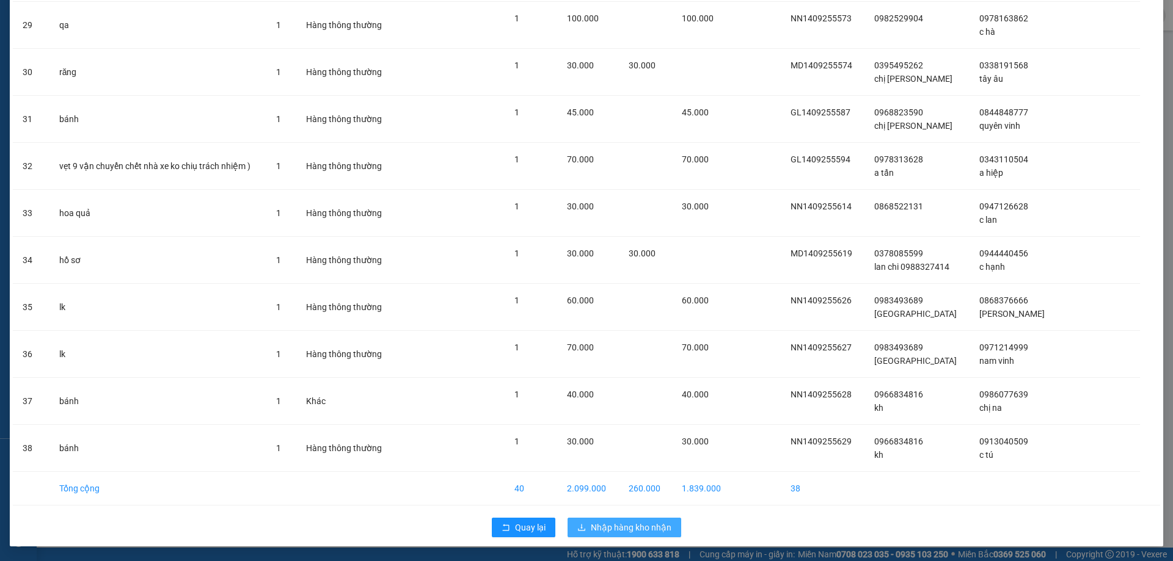
click at [610, 531] on span "Nhập hàng kho nhận" at bounding box center [631, 527] width 81 height 13
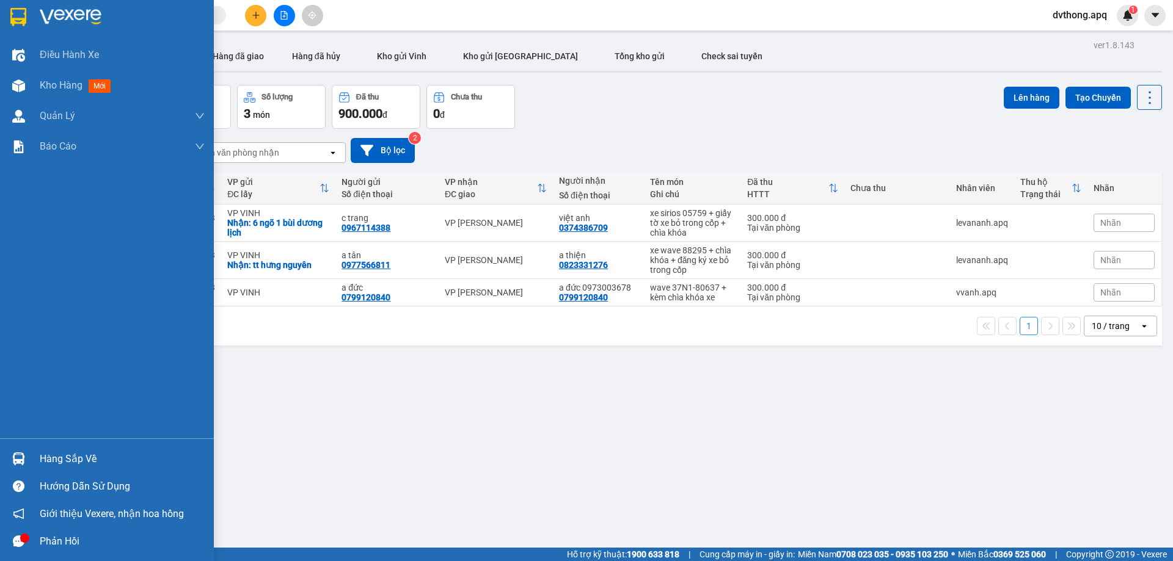
click at [15, 463] on img at bounding box center [18, 459] width 13 height 13
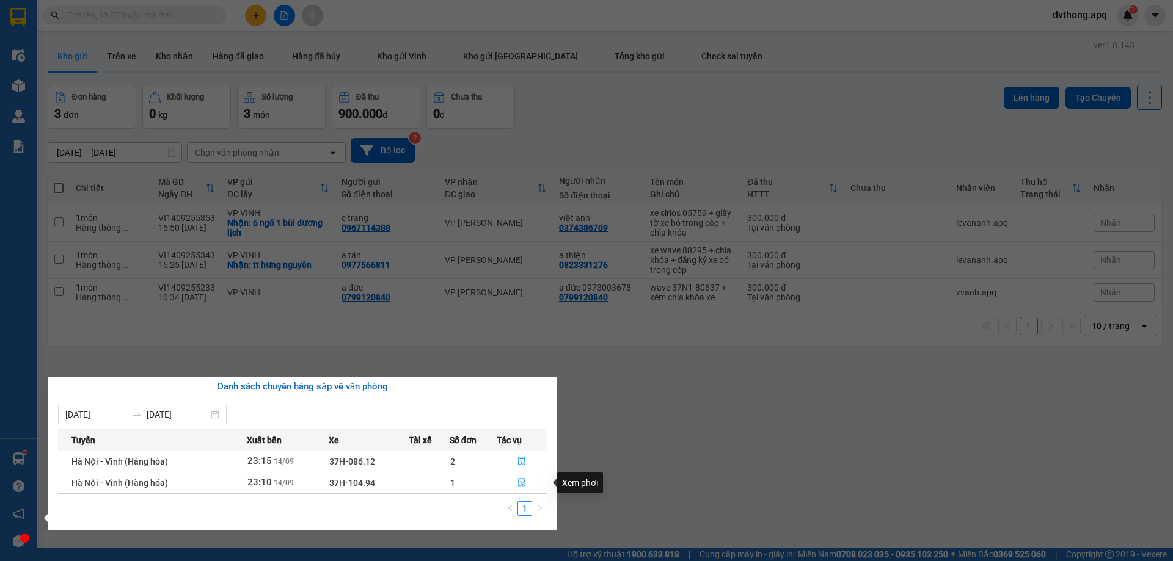
click at [520, 480] on icon "file-done" at bounding box center [521, 482] width 9 height 9
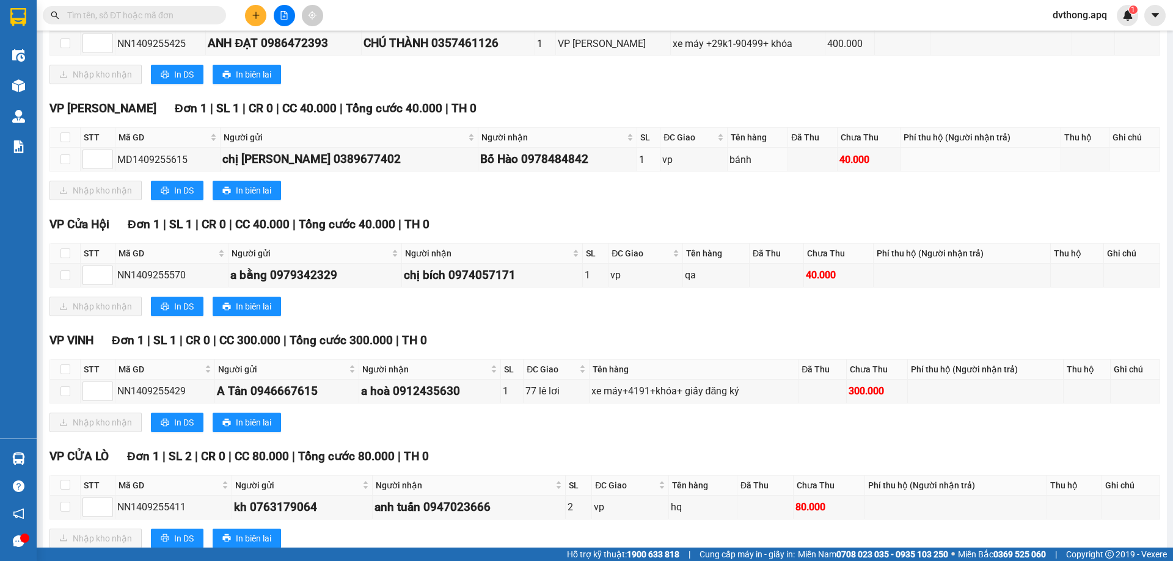
scroll to position [305, 0]
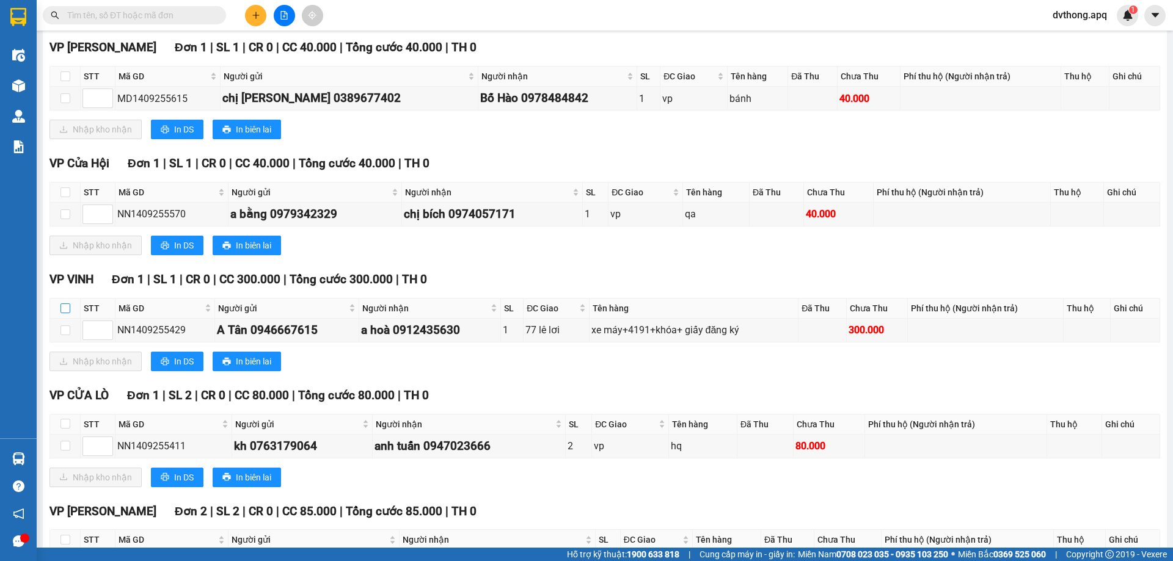
click at [69, 310] on input "checkbox" at bounding box center [65, 309] width 10 height 10
checkbox input "true"
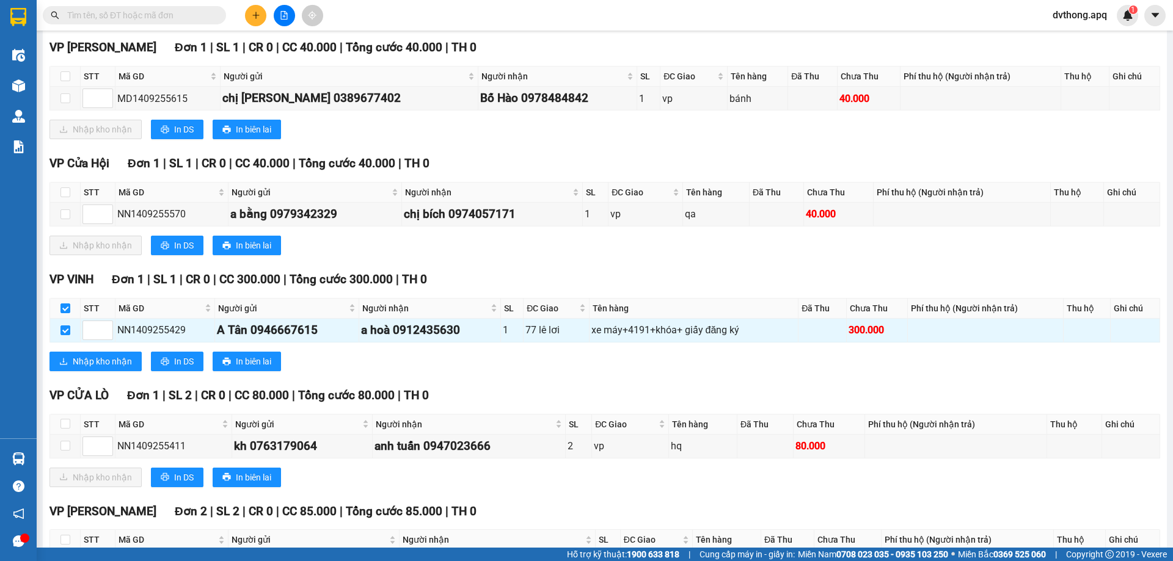
scroll to position [418, 0]
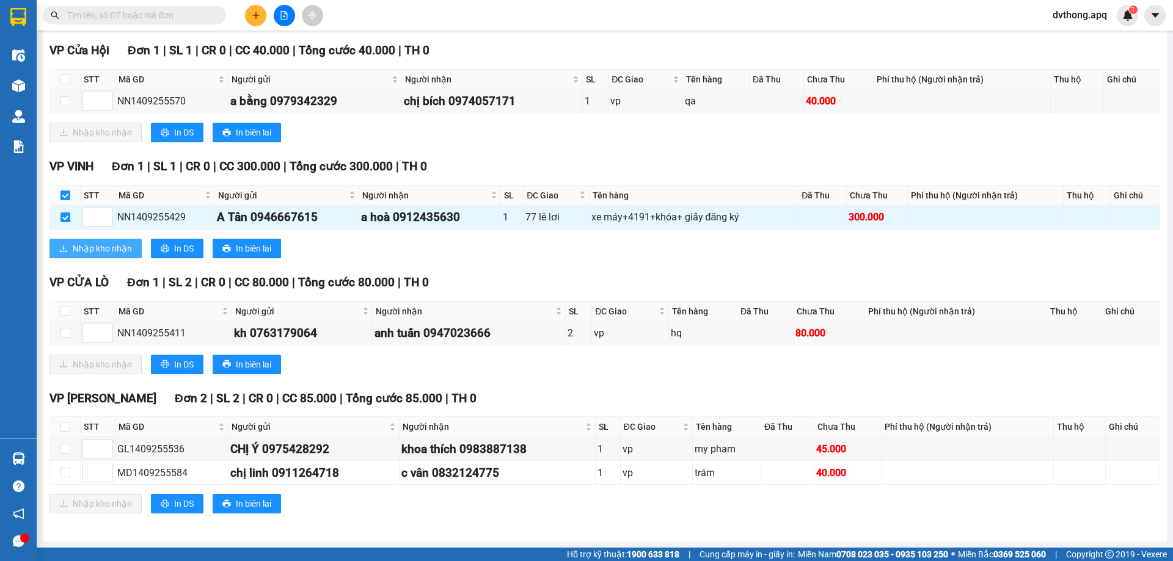
click at [95, 249] on span "Nhập kho nhận" at bounding box center [102, 248] width 59 height 13
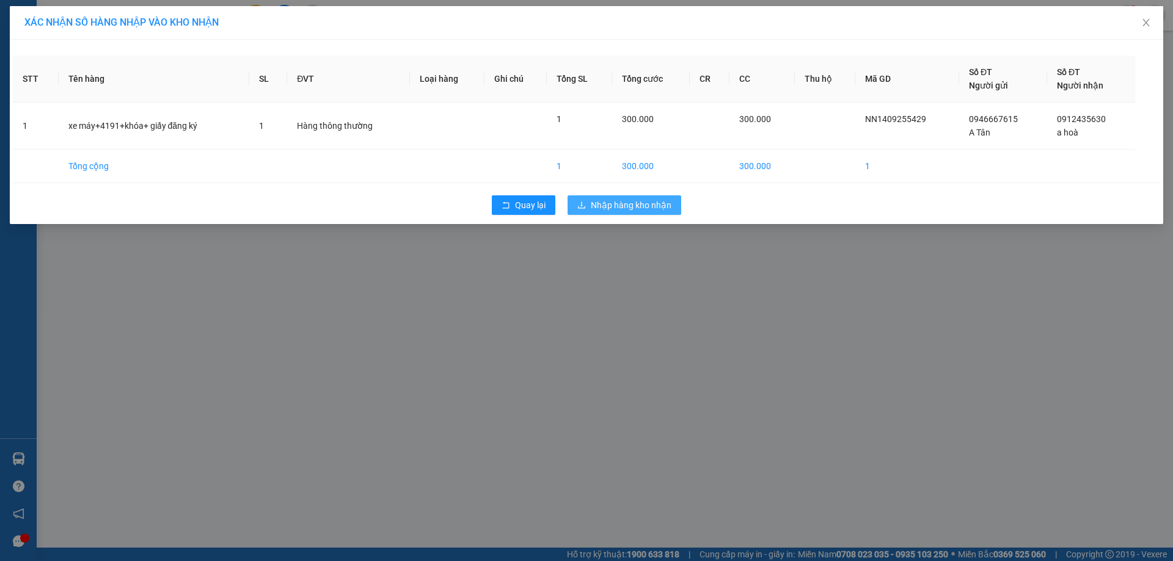
click at [645, 207] on span "Nhập hàng kho nhận" at bounding box center [631, 205] width 81 height 13
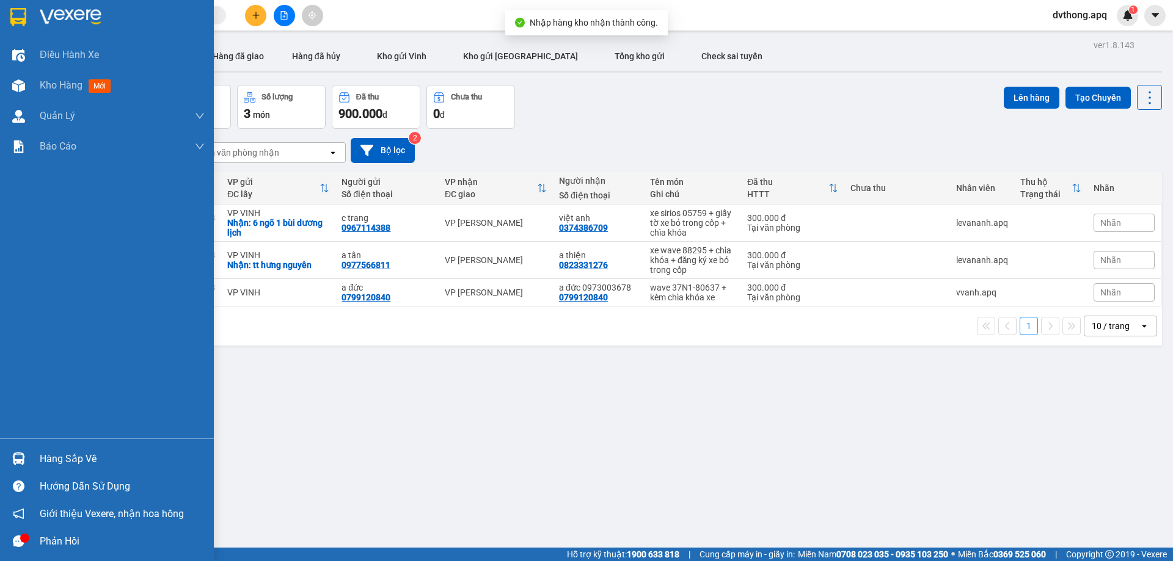
click at [34, 458] on div "Hàng sắp về" at bounding box center [107, 458] width 214 height 27
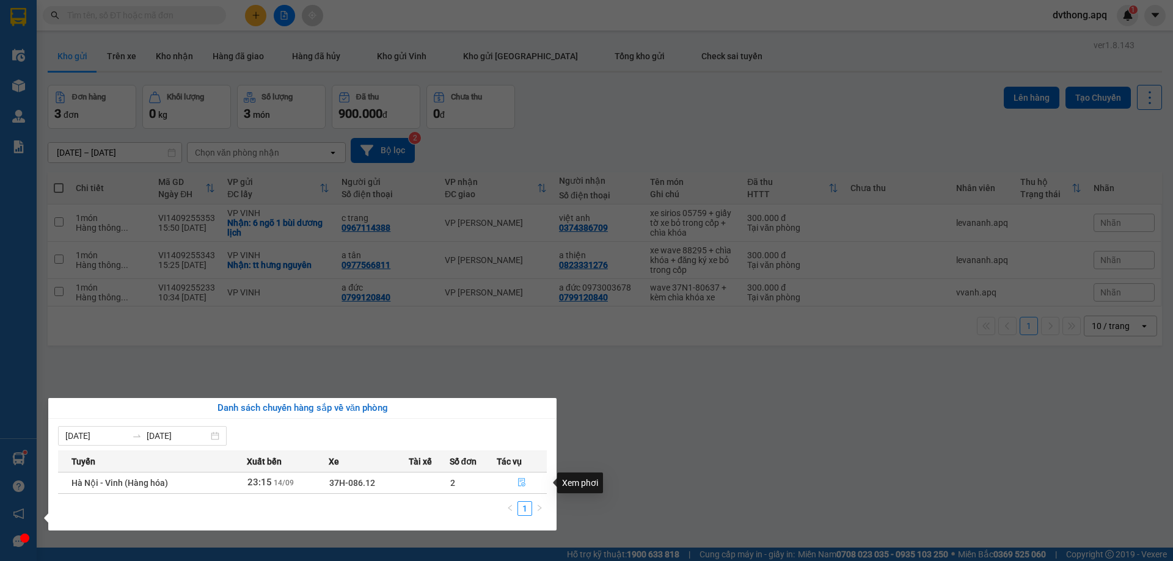
click at [520, 477] on button "button" at bounding box center [521, 483] width 49 height 20
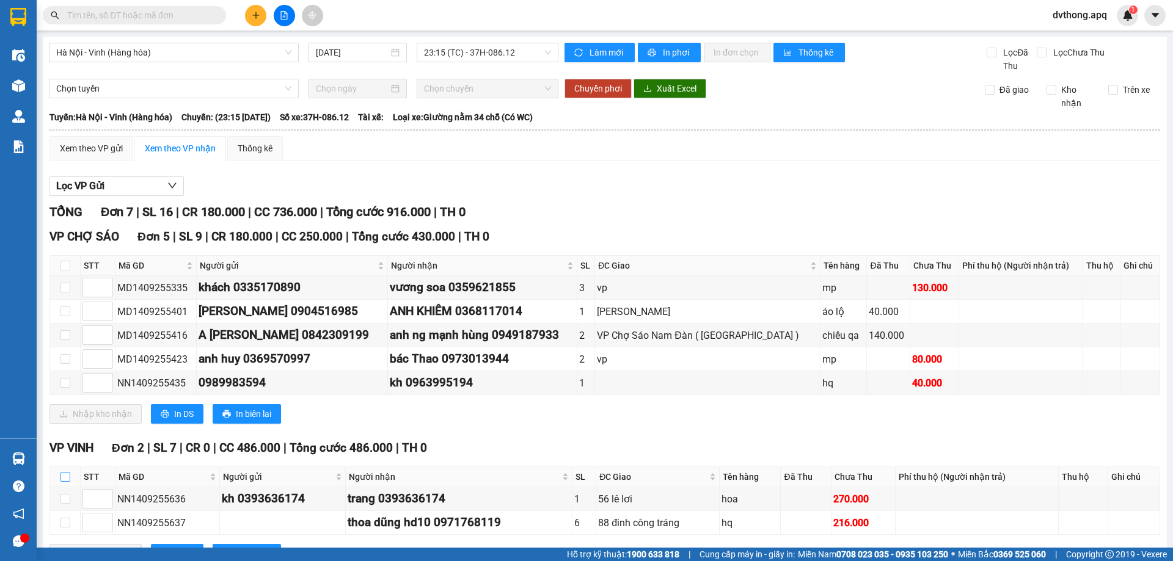
click at [65, 478] on input "checkbox" at bounding box center [65, 477] width 10 height 10
checkbox input "true"
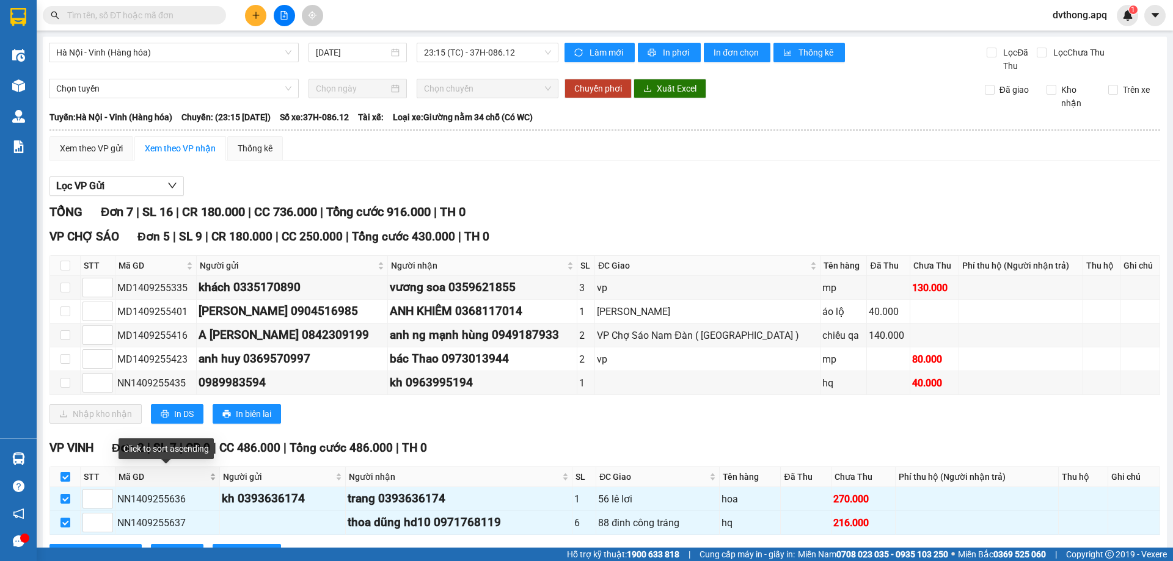
scroll to position [50, 0]
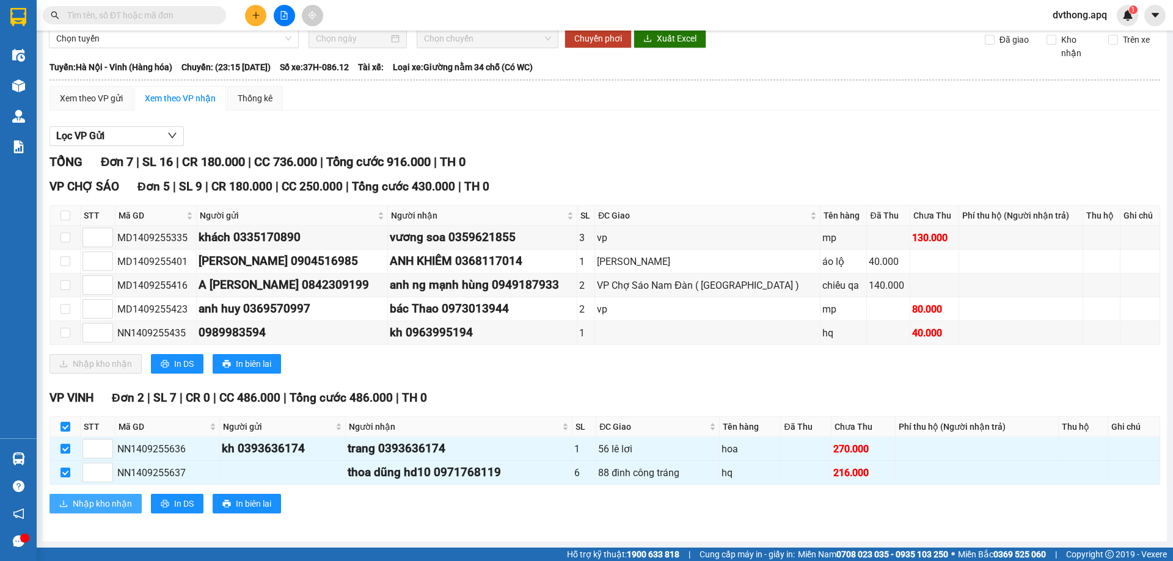
click at [92, 508] on span "Nhập kho nhận" at bounding box center [102, 503] width 59 height 13
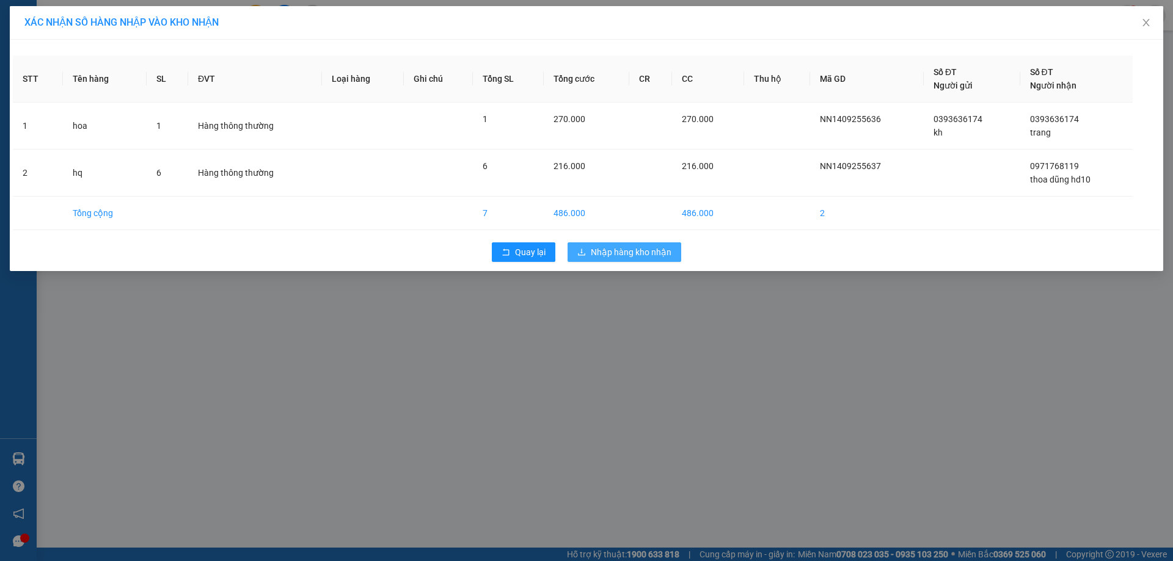
click at [638, 256] on span "Nhập hàng kho nhận" at bounding box center [631, 252] width 81 height 13
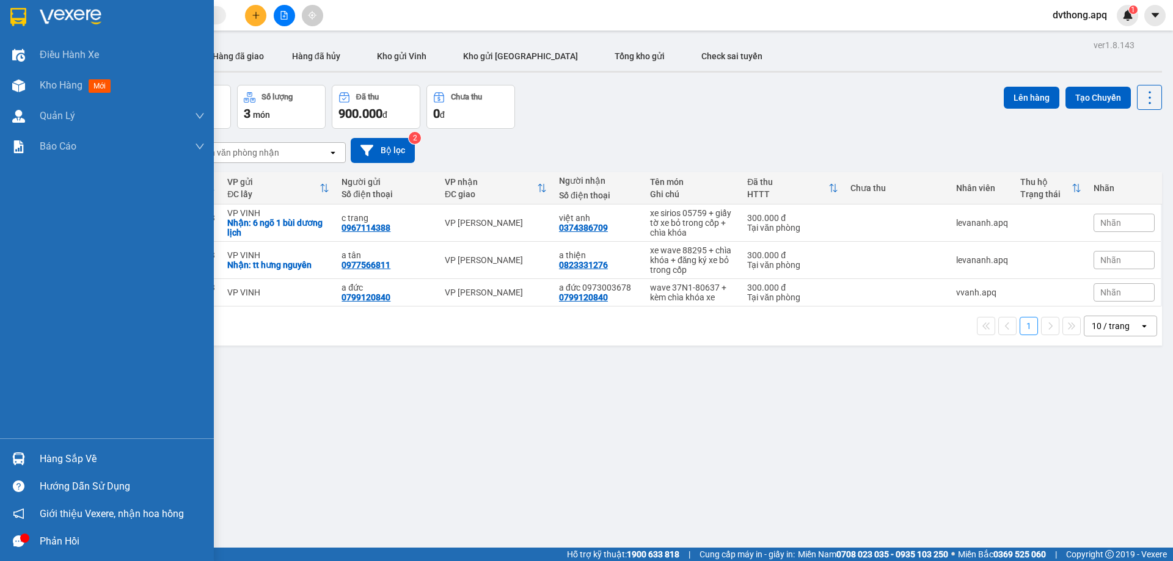
click at [57, 456] on div "Hàng sắp về" at bounding box center [122, 459] width 165 height 18
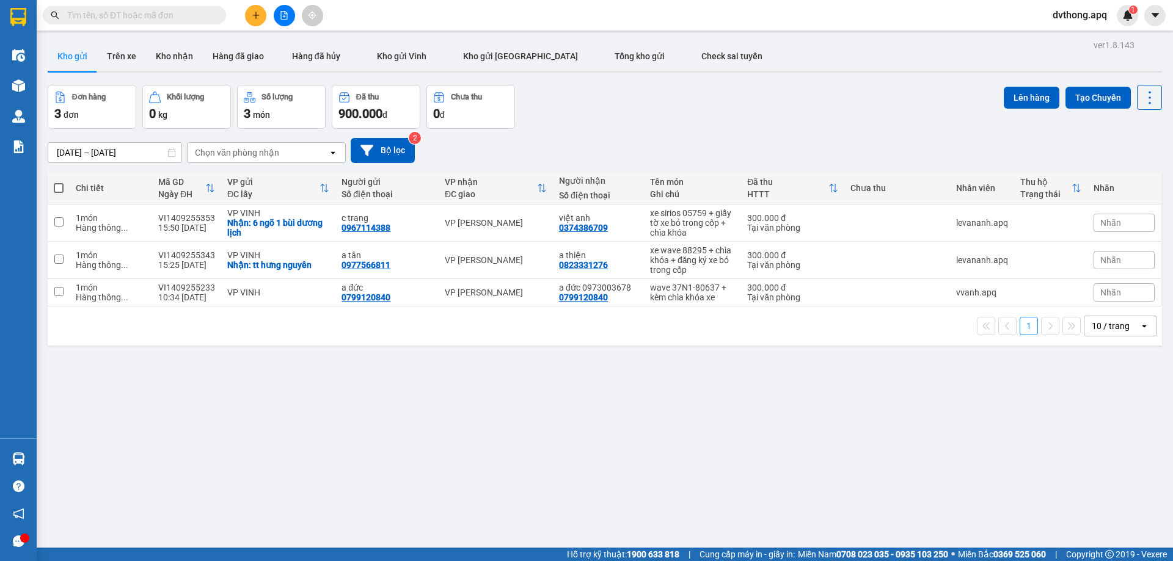
click at [698, 427] on section "Kết quả tìm kiếm ( 0 ) Bộ lọc No Data dvthong.apq 1 Điều hành xe Kho hàng mới Q…" at bounding box center [586, 280] width 1173 height 561
